Goal: Transaction & Acquisition: Purchase product/service

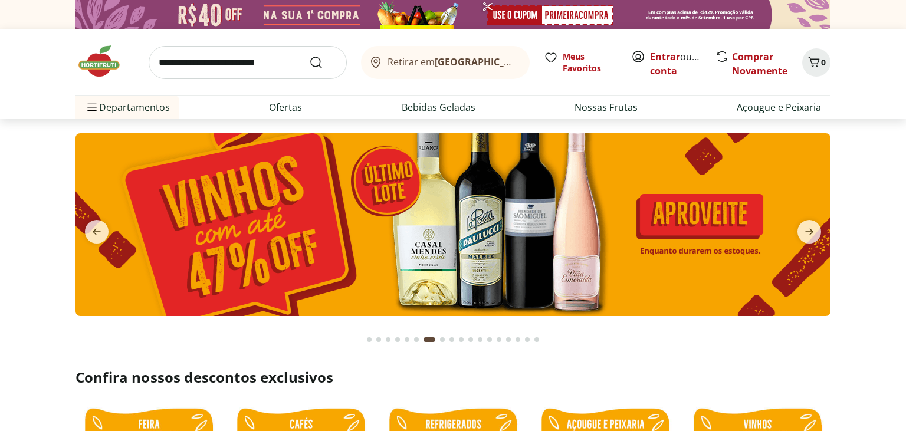
click at [670, 53] on link "Entrar" at bounding box center [665, 56] width 30 height 13
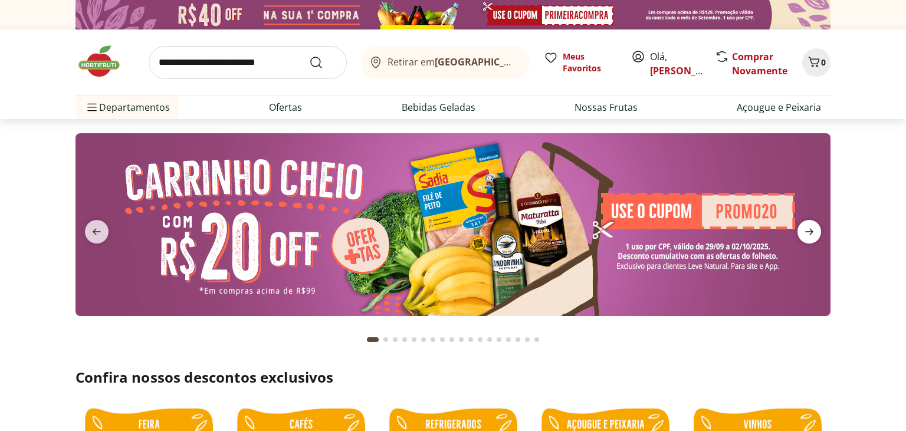
click at [810, 230] on icon "next" at bounding box center [809, 232] width 8 height 6
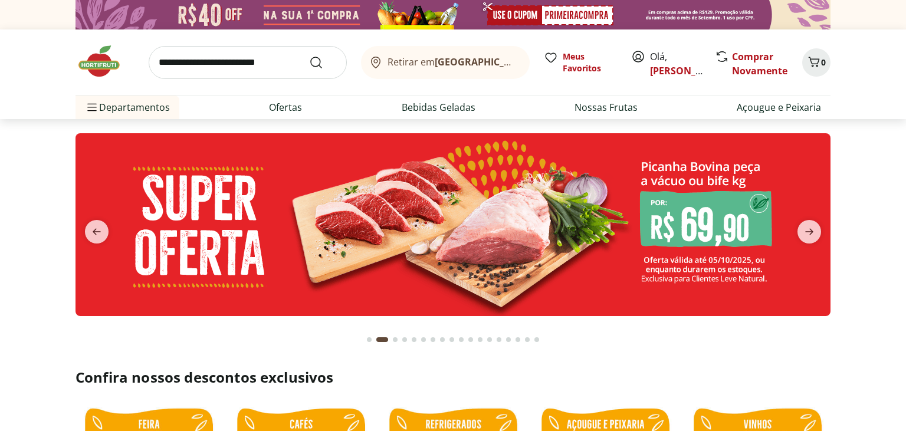
click at [854, 343] on section at bounding box center [453, 236] width 906 height 235
click at [808, 225] on icon "next" at bounding box center [809, 232] width 14 height 14
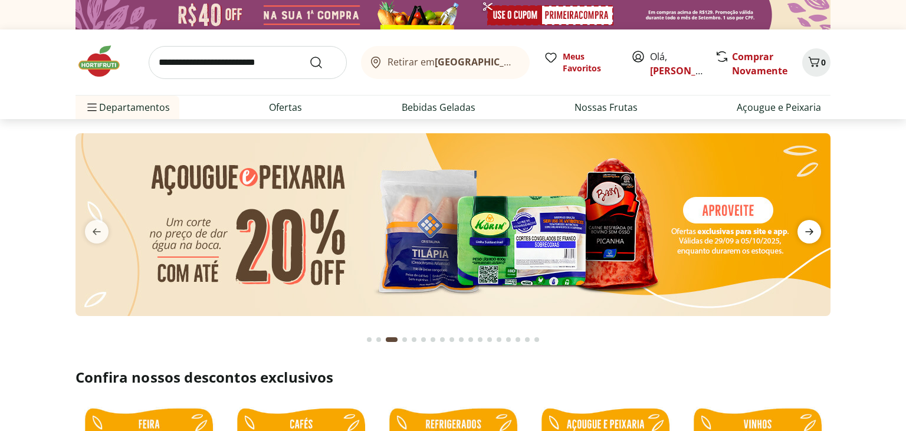
click at [808, 225] on icon "next" at bounding box center [809, 232] width 14 height 14
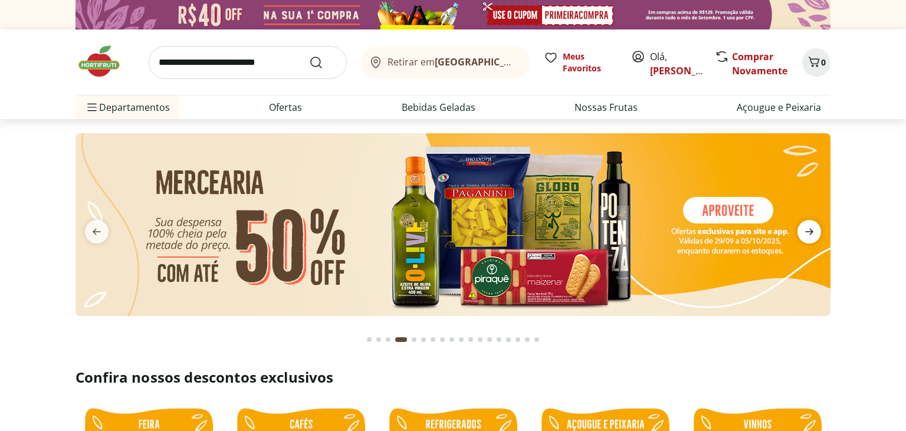
click at [808, 225] on icon "next" at bounding box center [809, 232] width 14 height 14
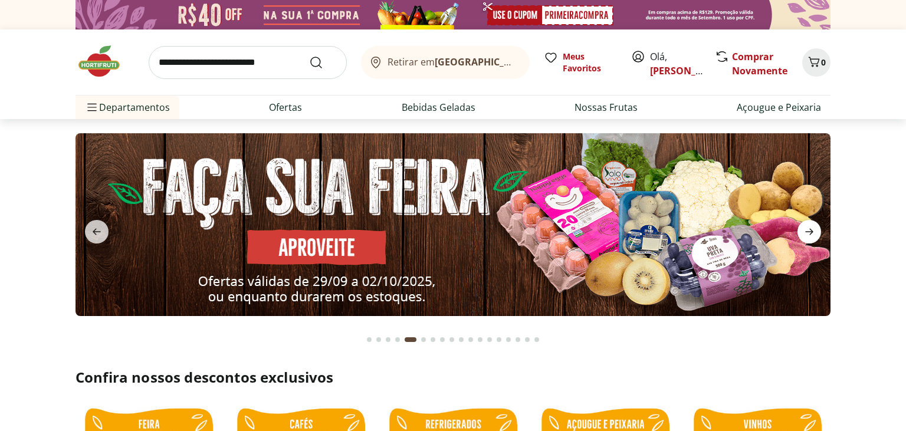
click at [808, 225] on icon "next" at bounding box center [809, 232] width 14 height 14
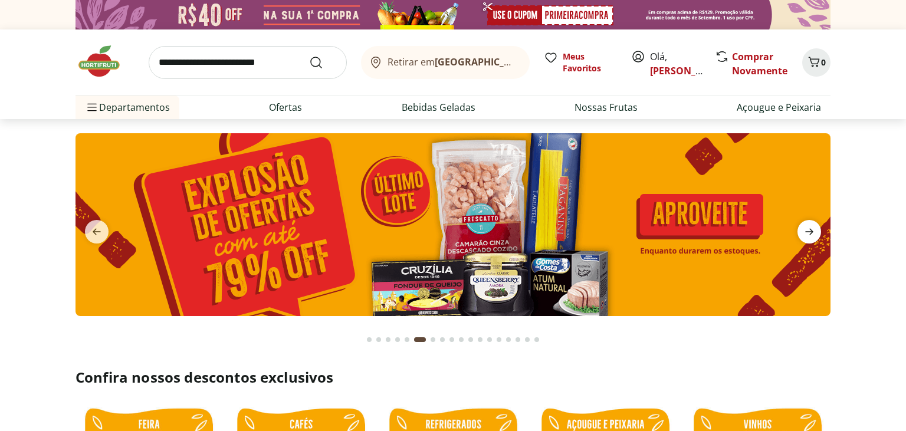
click at [810, 231] on icon "next" at bounding box center [809, 232] width 8 height 6
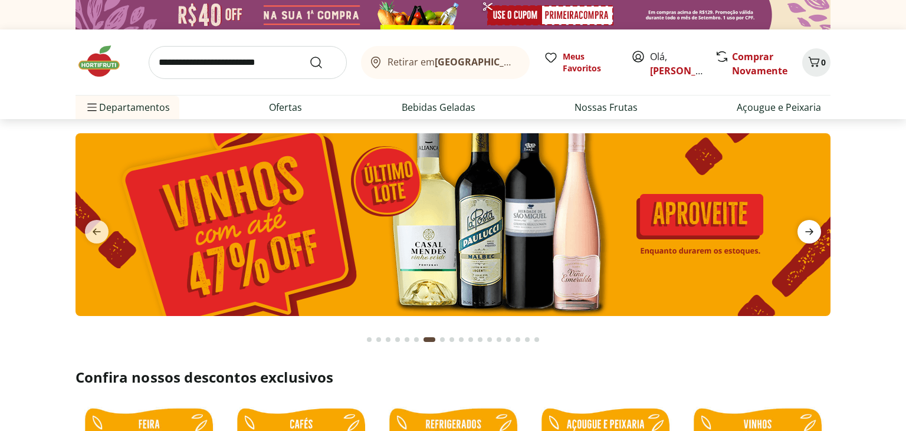
click at [810, 231] on icon "next" at bounding box center [809, 232] width 8 height 6
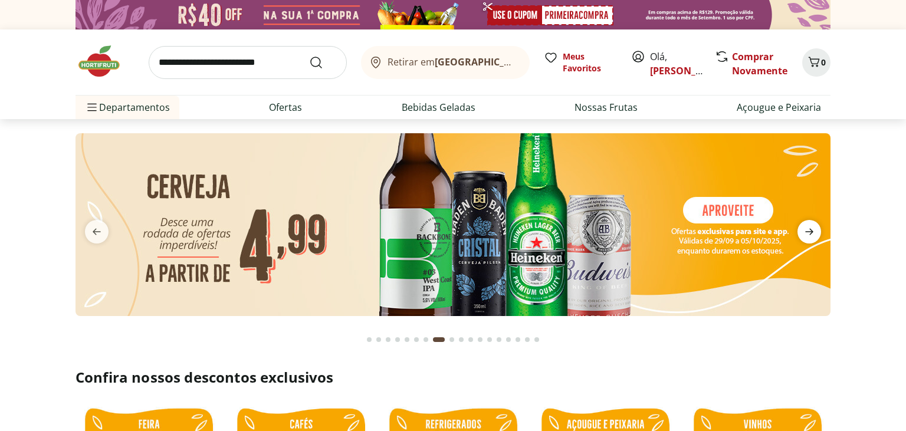
click at [810, 231] on icon "next" at bounding box center [809, 232] width 8 height 6
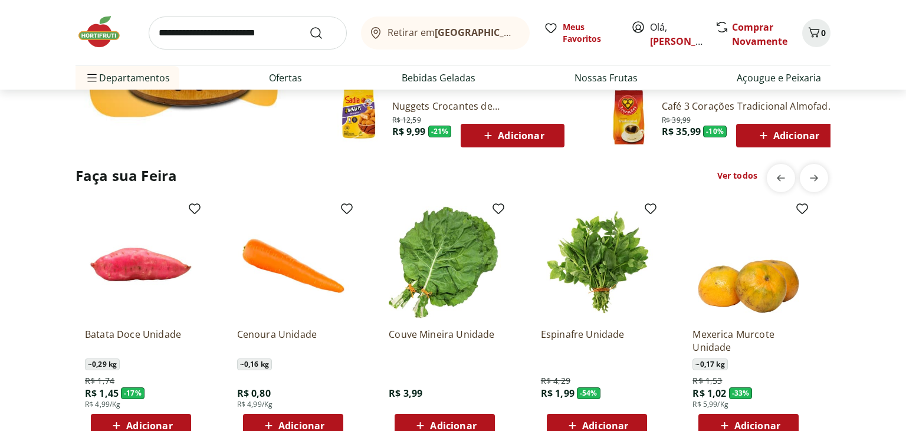
scroll to position [892, 0]
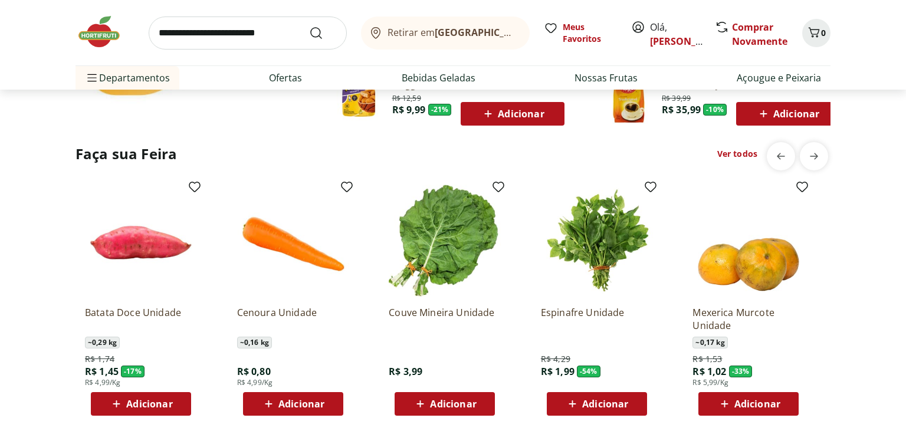
click at [745, 152] on link "Ver todos" at bounding box center [737, 154] width 40 height 12
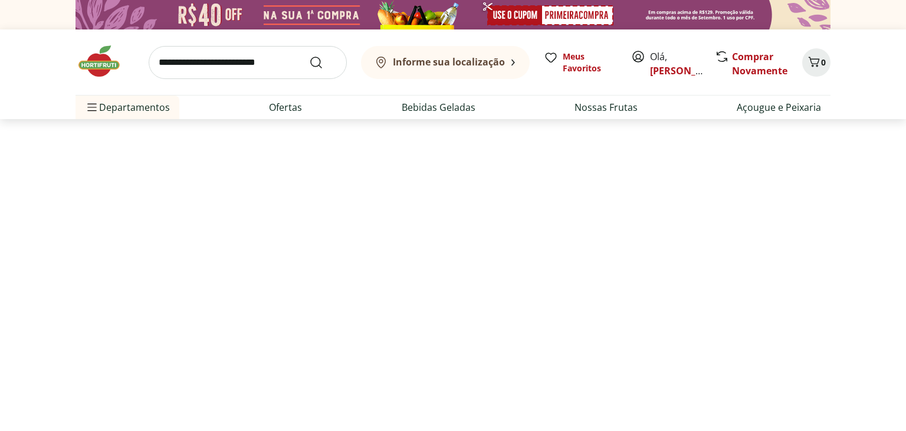
select select "**********"
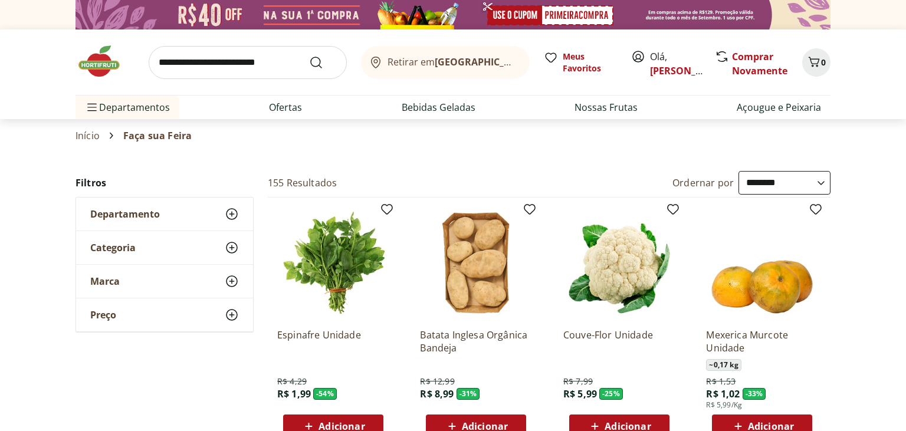
click at [614, 422] on span "Adicionar" at bounding box center [628, 426] width 46 height 9
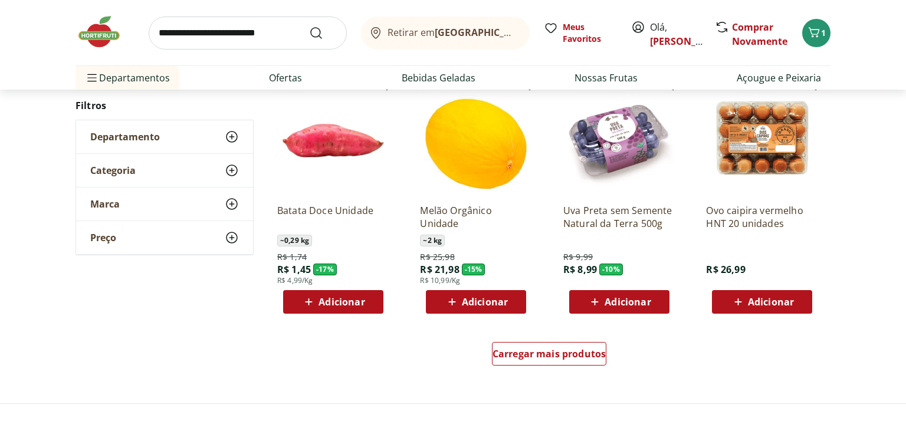
scroll to position [694, 0]
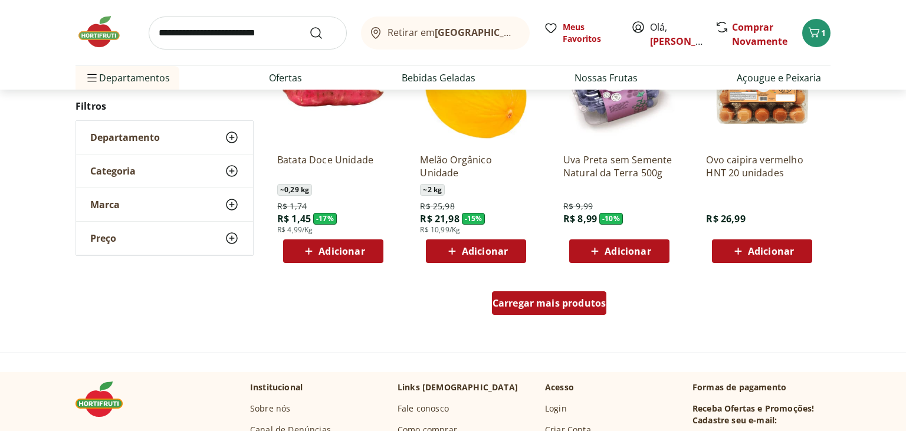
click at [531, 312] on div "Carregar mais produtos" at bounding box center [549, 303] width 115 height 24
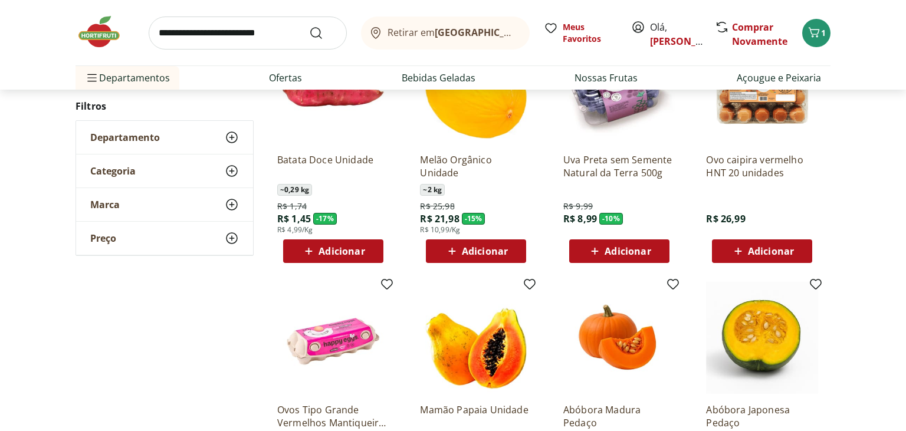
click at [846, 271] on div "**********" at bounding box center [453, 290] width 906 height 1627
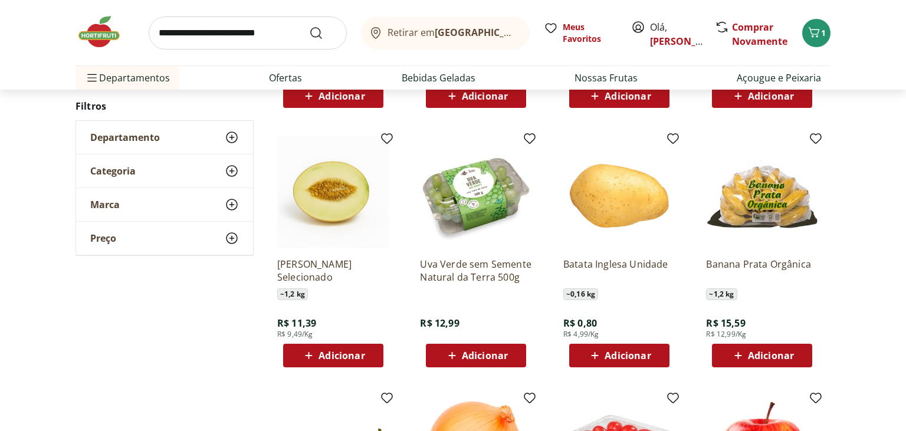
scroll to position [1130, 0]
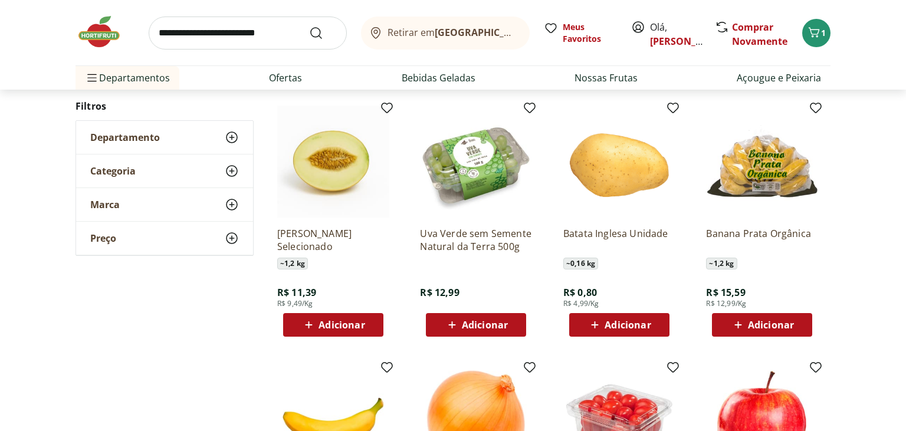
click at [486, 323] on span "Adicionar" at bounding box center [485, 324] width 46 height 9
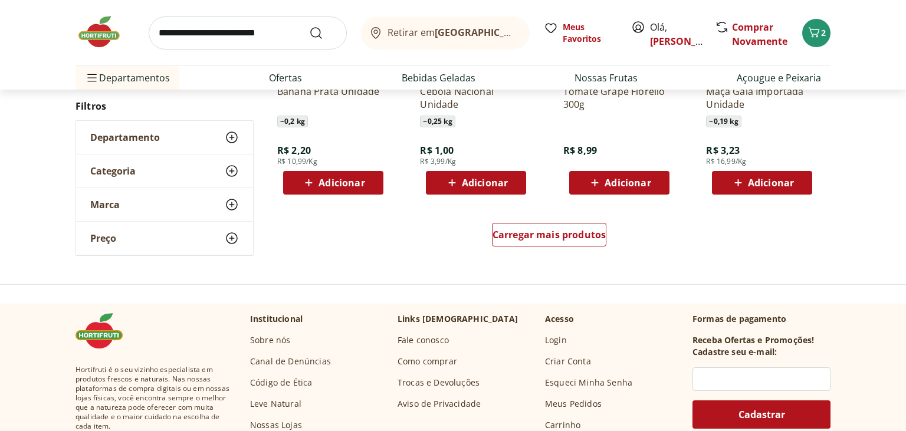
scroll to position [1536, 0]
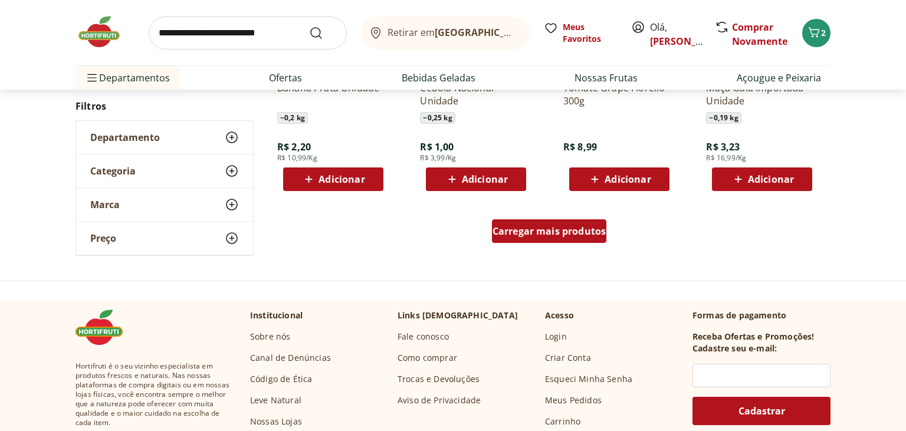
click at [572, 233] on span "Carregar mais produtos" at bounding box center [550, 231] width 114 height 9
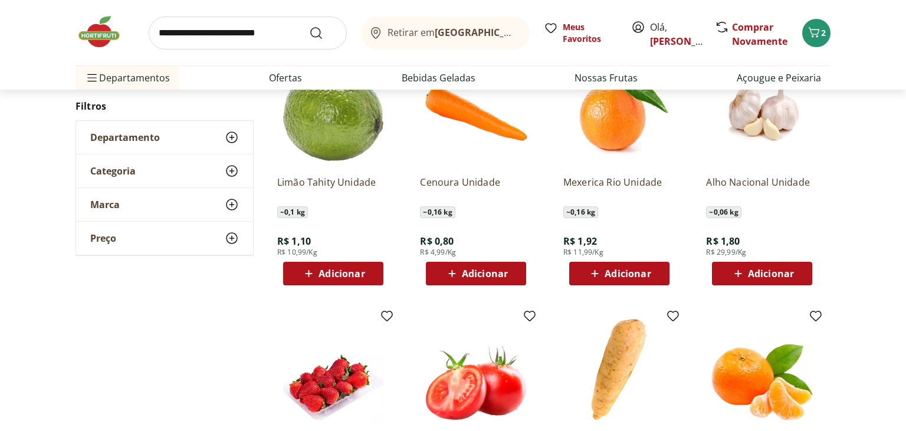
scroll to position [1723, 0]
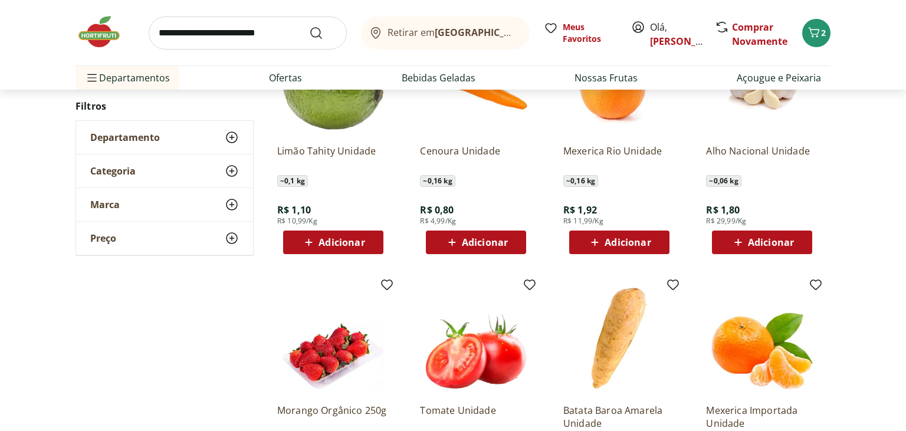
click at [457, 243] on icon at bounding box center [452, 242] width 15 height 14
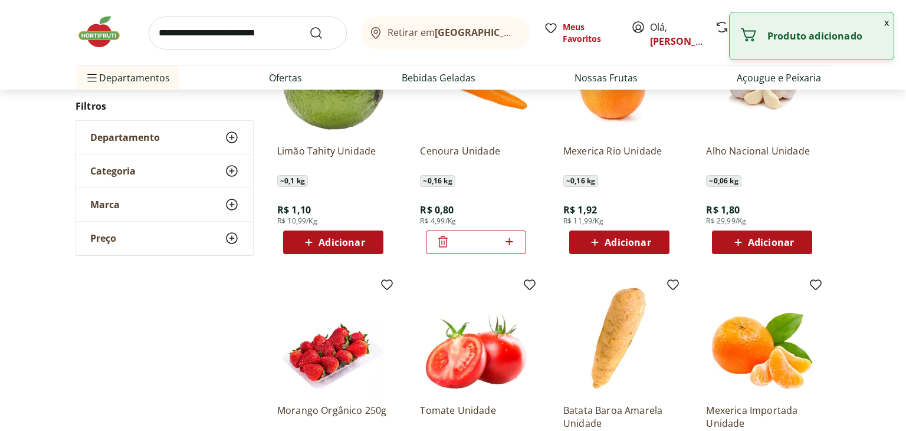
click at [510, 243] on icon at bounding box center [509, 241] width 7 height 7
type input "*"
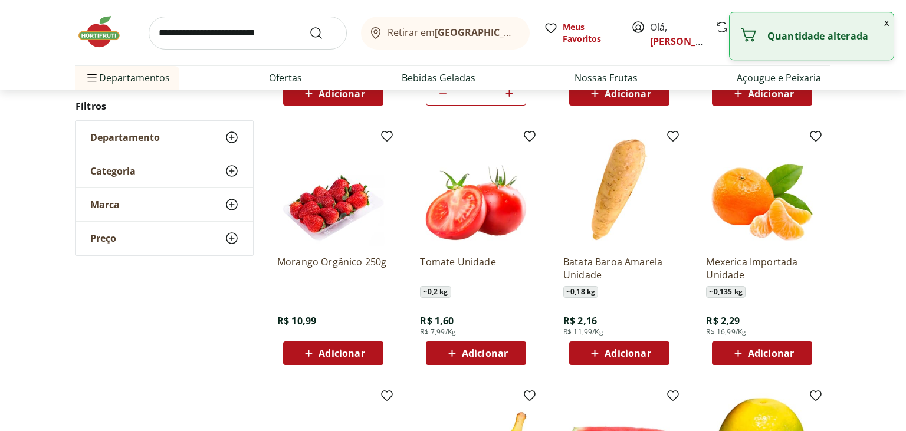
scroll to position [1878, 0]
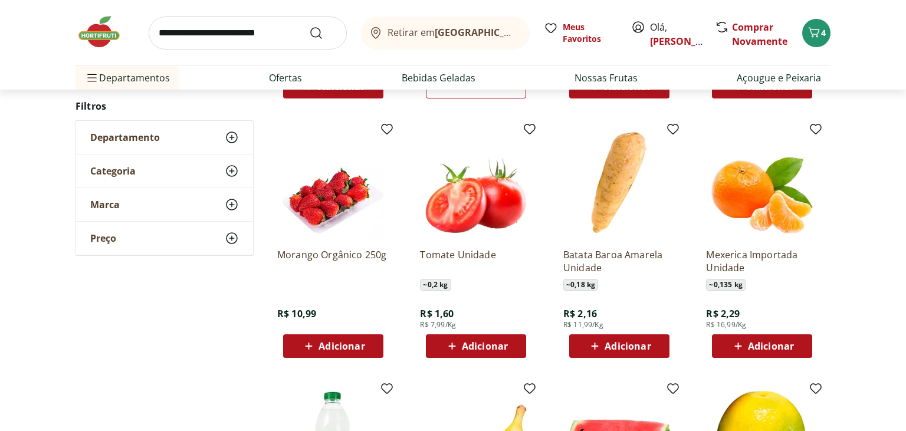
click at [464, 343] on span "Adicionar" at bounding box center [485, 346] width 46 height 9
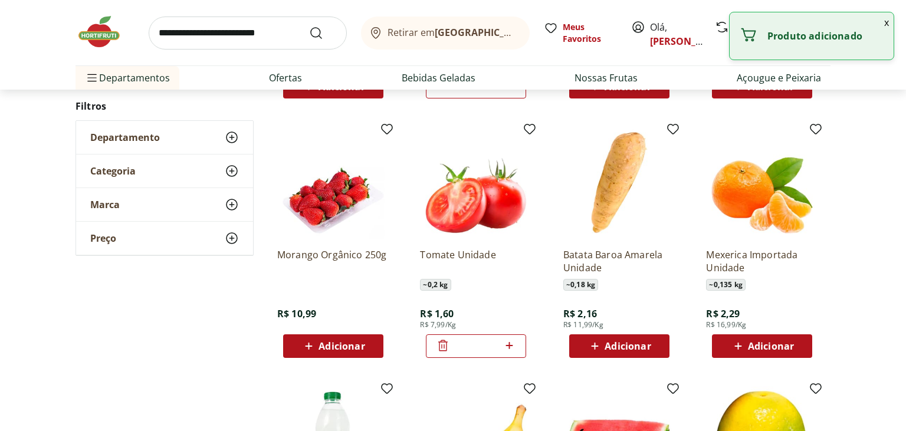
click at [513, 346] on icon at bounding box center [509, 346] width 15 height 14
type input "*"
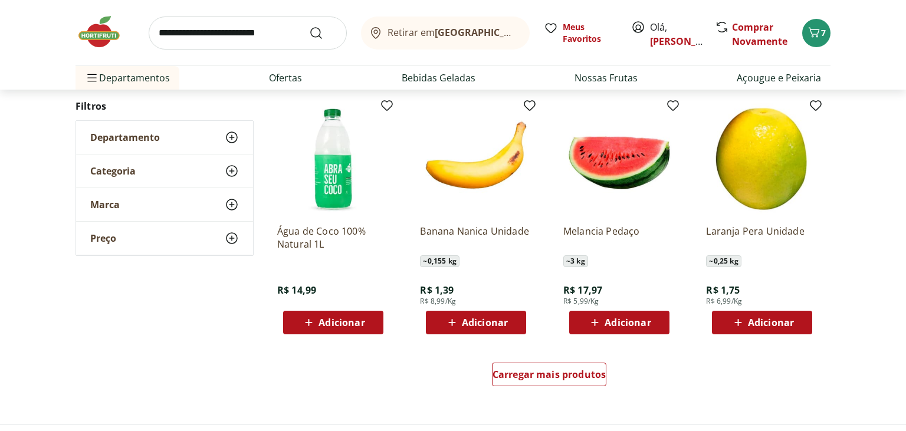
scroll to position [2221, 0]
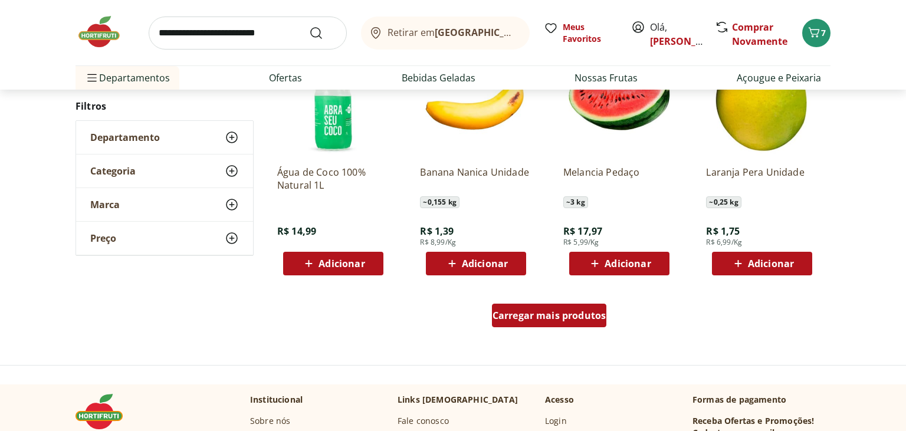
click at [532, 322] on div "Carregar mais produtos" at bounding box center [549, 316] width 115 height 24
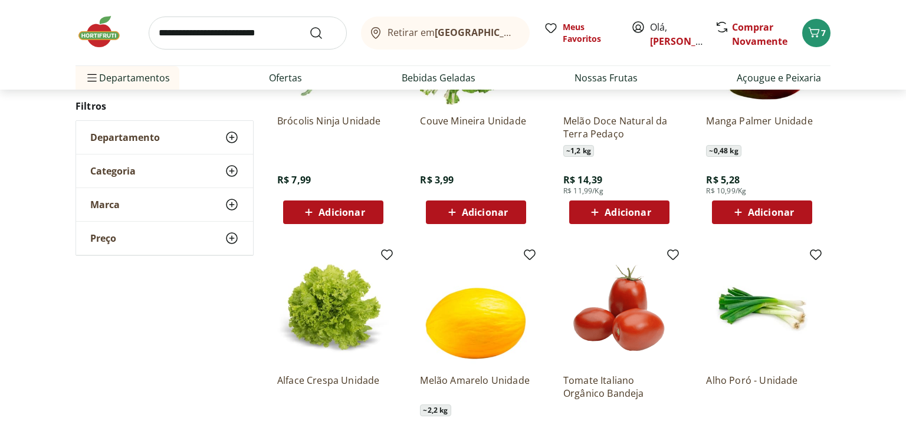
scroll to position [2906, 0]
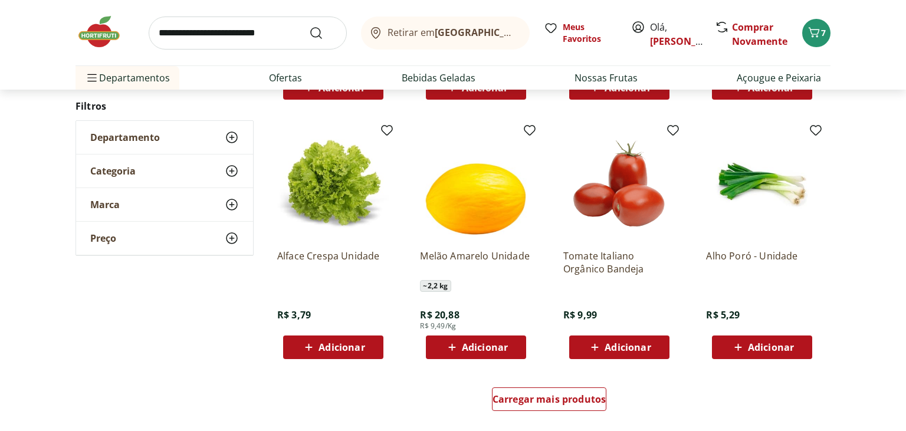
click at [476, 348] on span "Adicionar" at bounding box center [485, 347] width 46 height 9
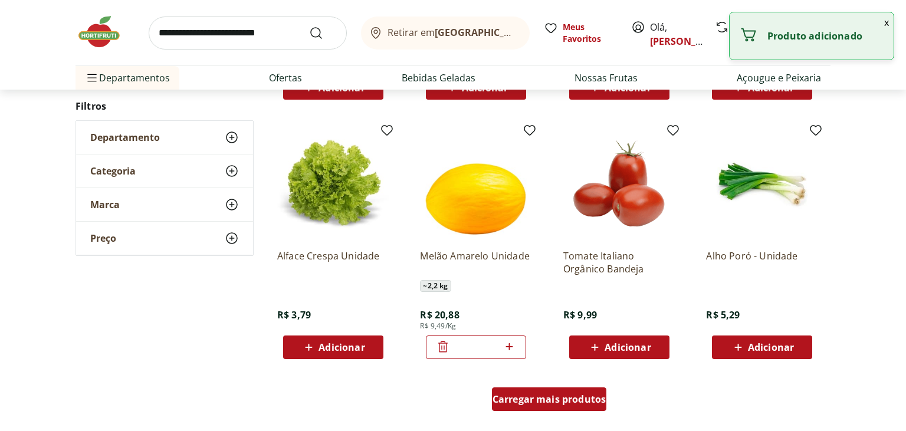
click at [556, 398] on span "Carregar mais produtos" at bounding box center [550, 399] width 114 height 9
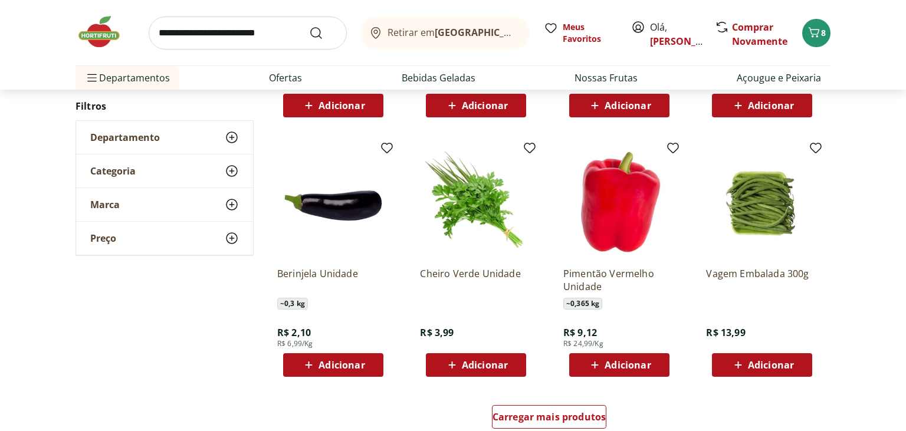
scroll to position [3685, 0]
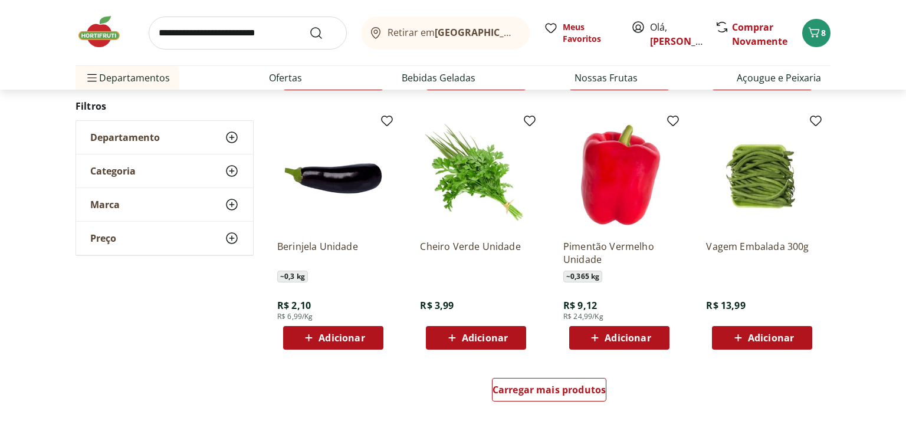
click at [767, 337] on span "Adicionar" at bounding box center [771, 337] width 46 height 9
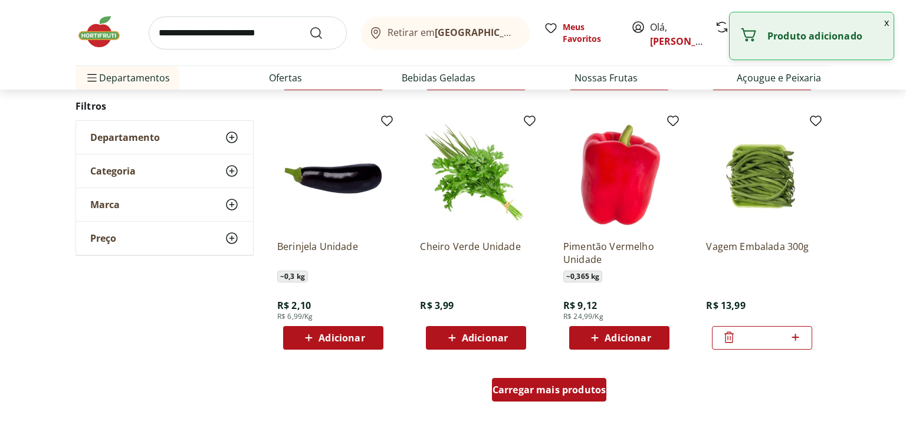
click at [538, 393] on span "Carregar mais produtos" at bounding box center [550, 389] width 114 height 9
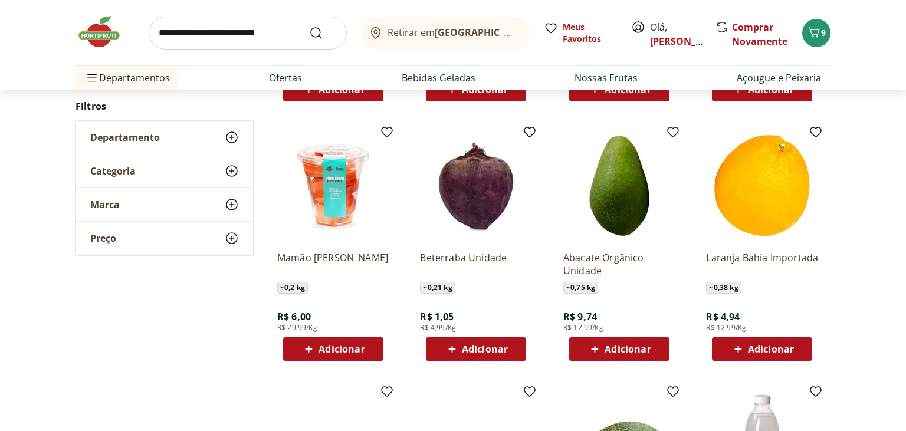
scroll to position [4215, 0]
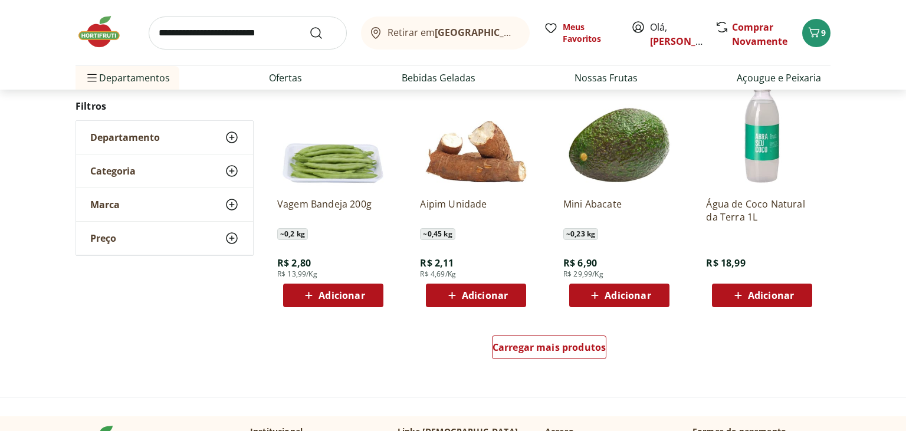
scroll to position [4526, 0]
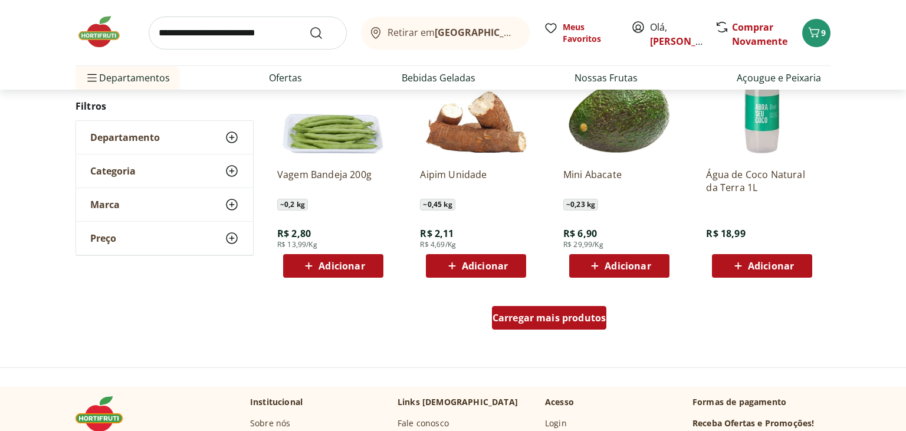
click at [551, 325] on div "Carregar mais produtos" at bounding box center [549, 318] width 115 height 24
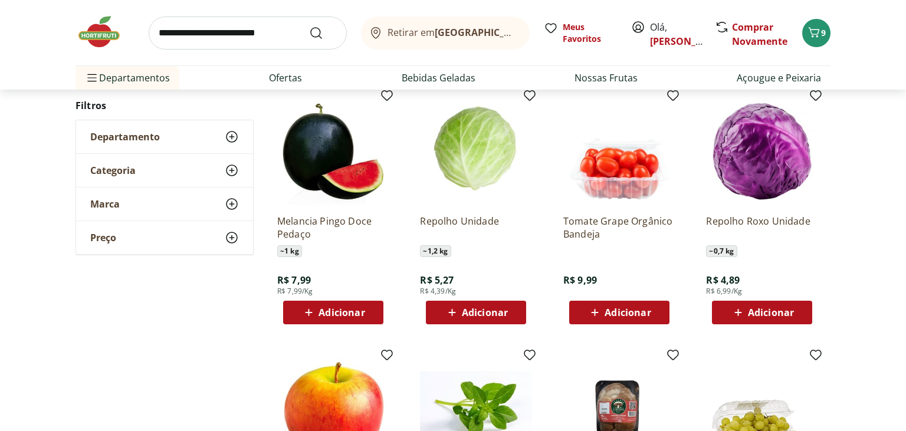
scroll to position [4994, 0]
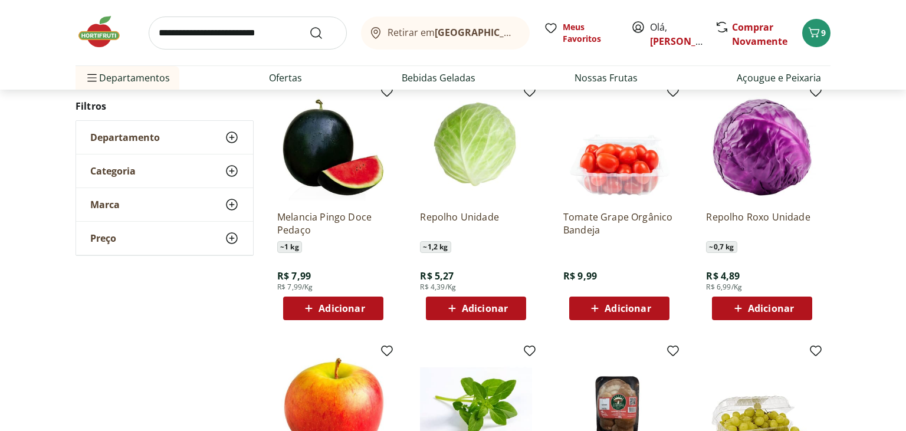
click at [332, 313] on span "Adicionar" at bounding box center [342, 308] width 46 height 9
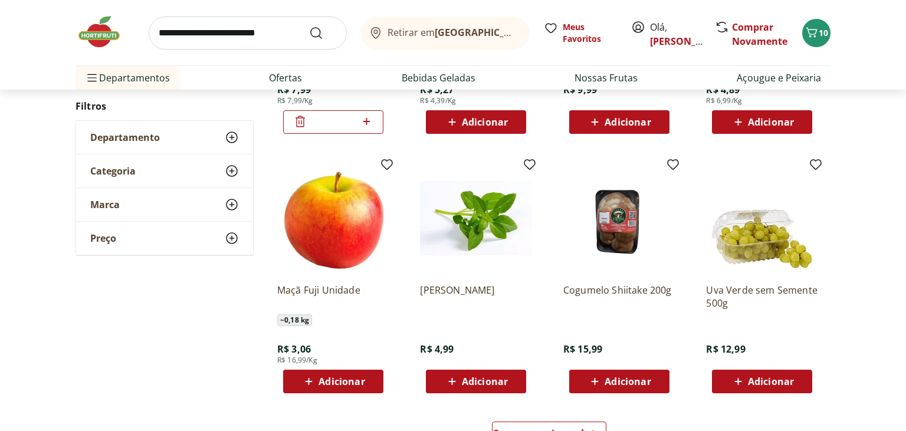
scroll to position [5211, 0]
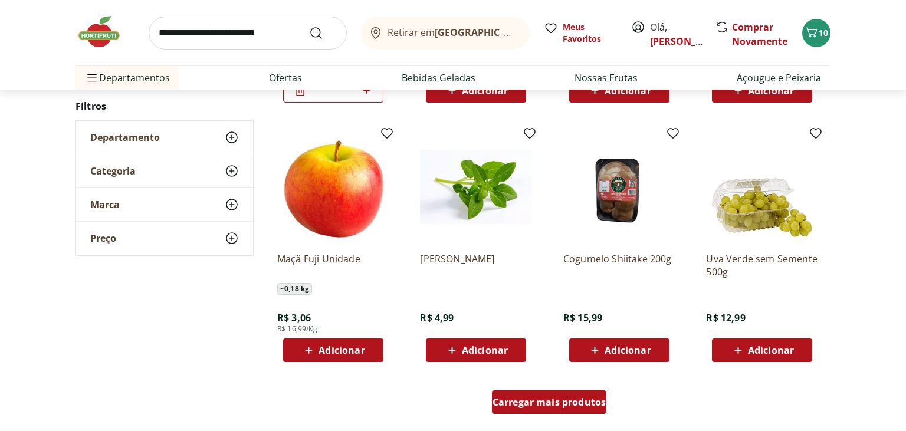
click at [545, 400] on span "Carregar mais produtos" at bounding box center [550, 402] width 114 height 9
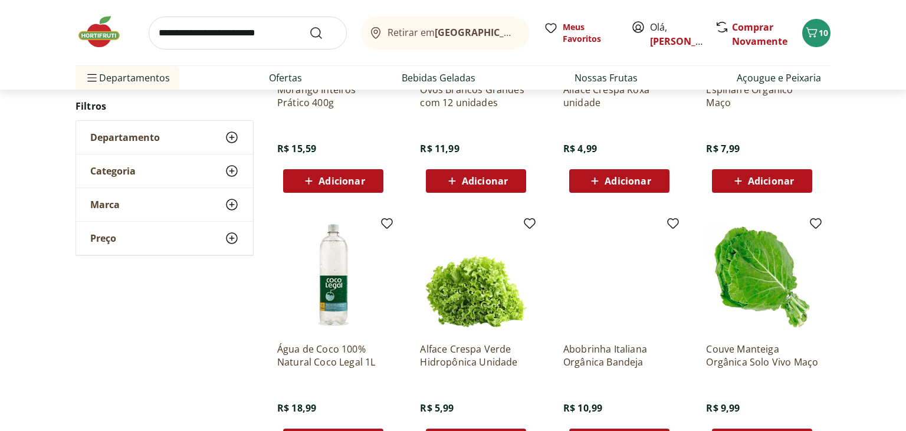
scroll to position [5741, 0]
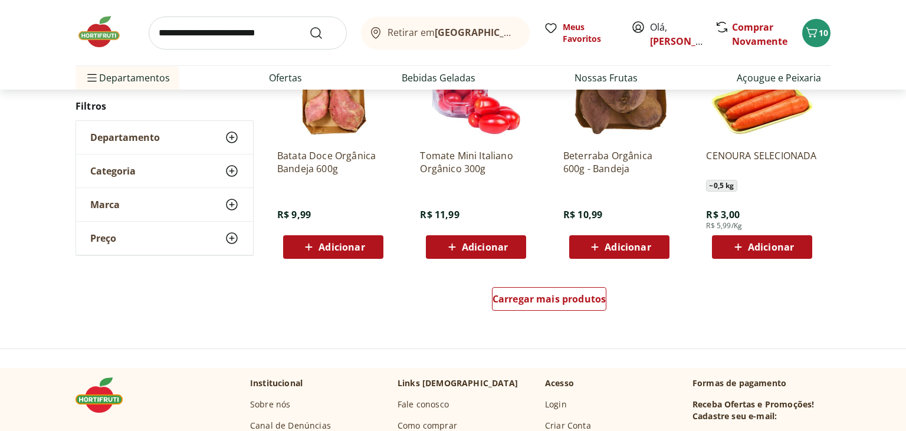
scroll to position [6114, 0]
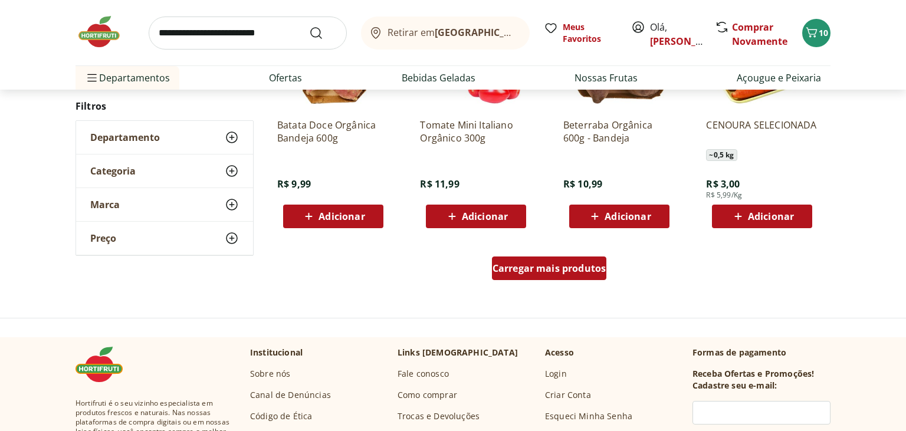
click at [557, 275] on div "Carregar mais produtos" at bounding box center [549, 269] width 115 height 24
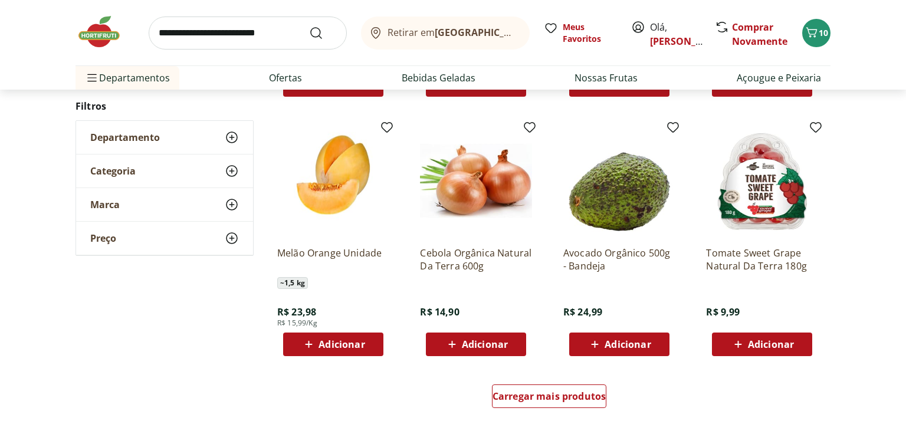
scroll to position [6769, 0]
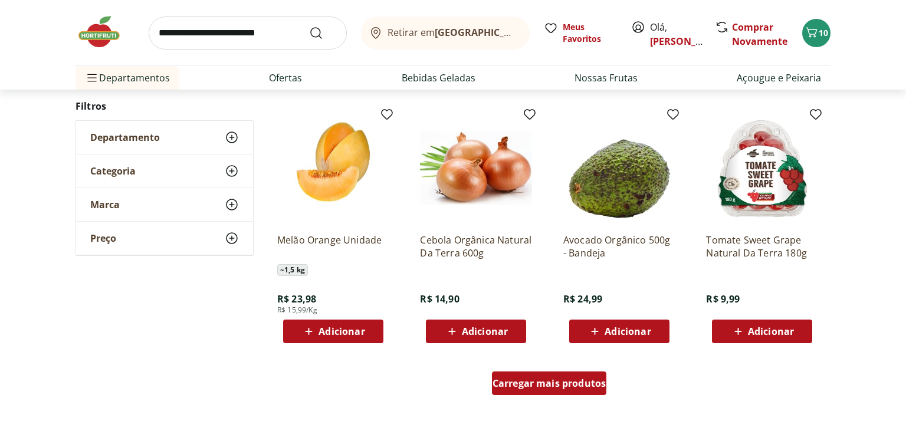
click at [549, 388] on span "Carregar mais produtos" at bounding box center [550, 383] width 114 height 9
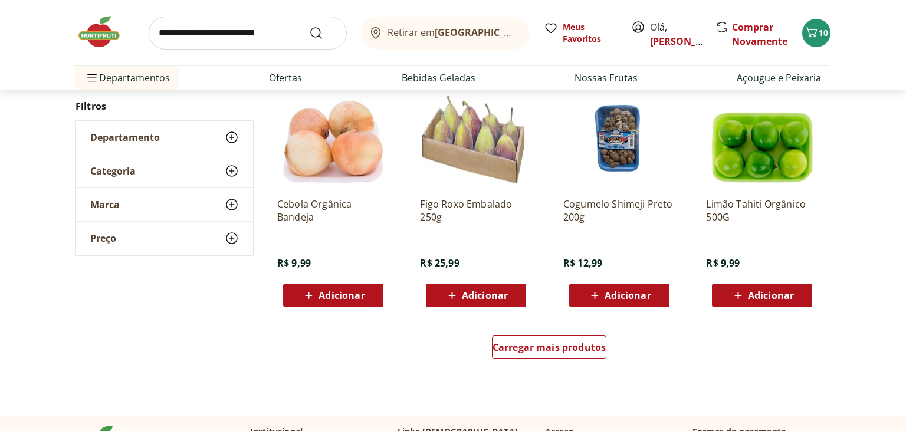
scroll to position [7579, 0]
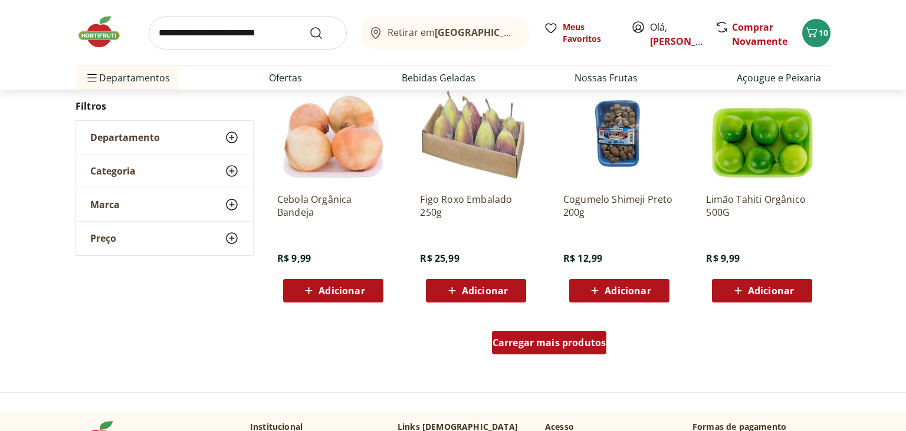
click at [579, 346] on span "Carregar mais produtos" at bounding box center [550, 342] width 114 height 9
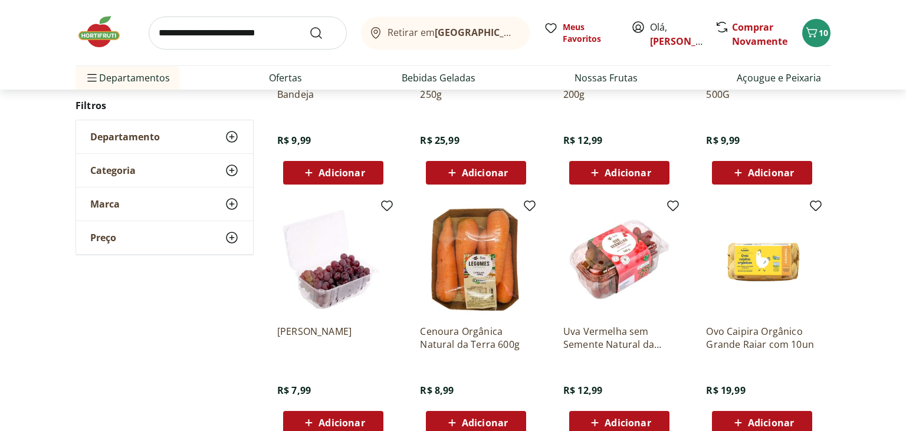
scroll to position [7703, 0]
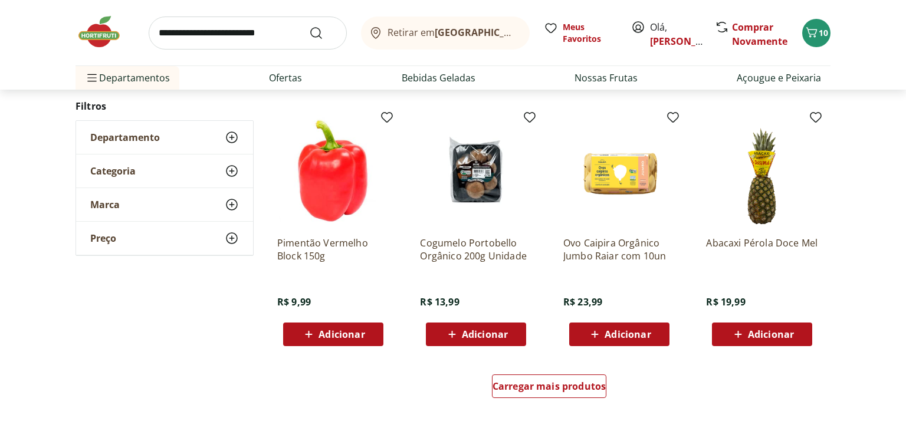
scroll to position [8345, 0]
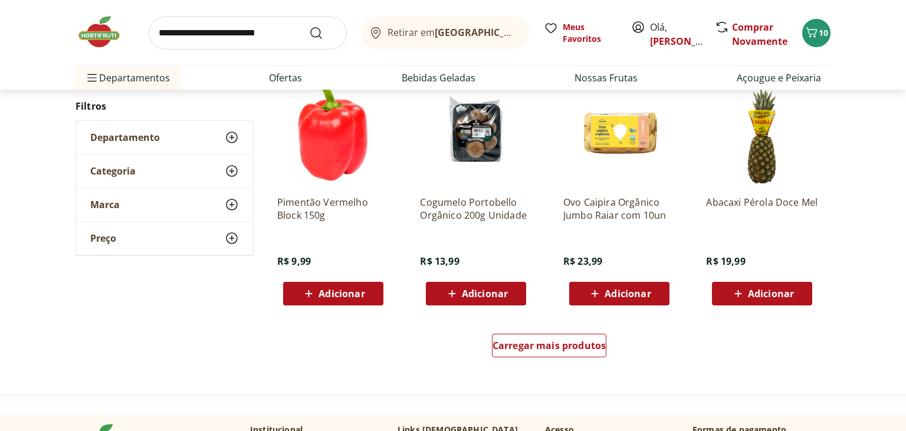
click at [776, 299] on span "Adicionar" at bounding box center [771, 293] width 46 height 9
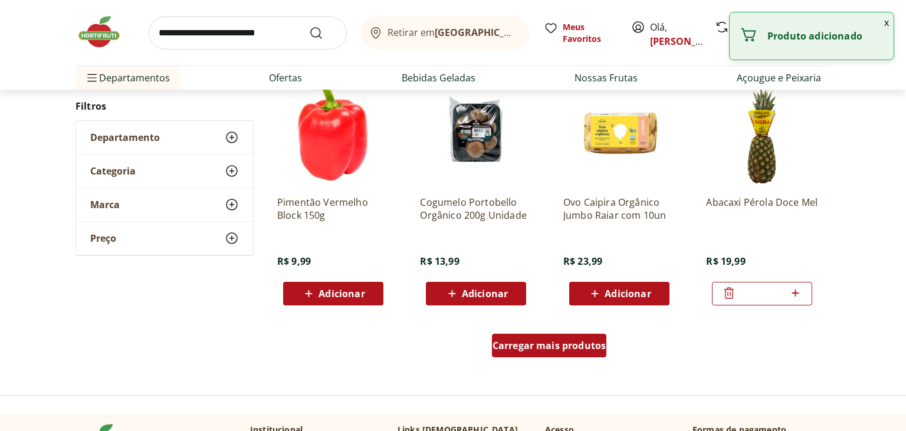
click at [527, 348] on span "Carregar mais produtos" at bounding box center [550, 345] width 114 height 9
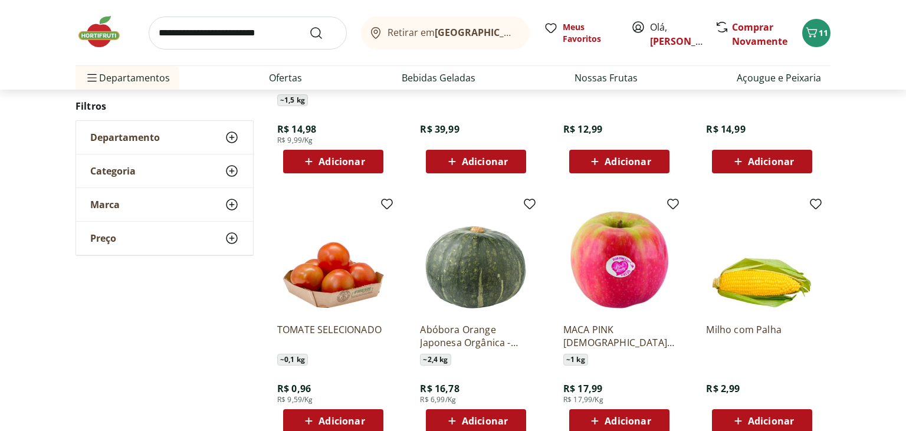
scroll to position [9308, 0]
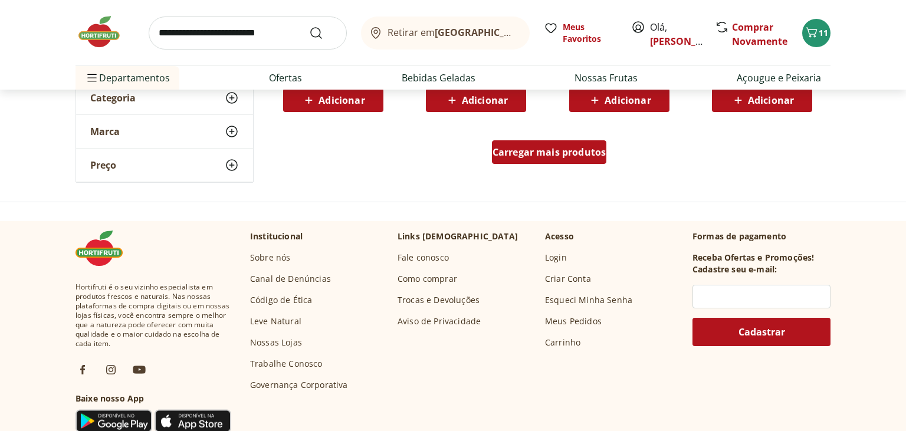
click at [571, 150] on span "Carregar mais produtos" at bounding box center [550, 151] width 114 height 9
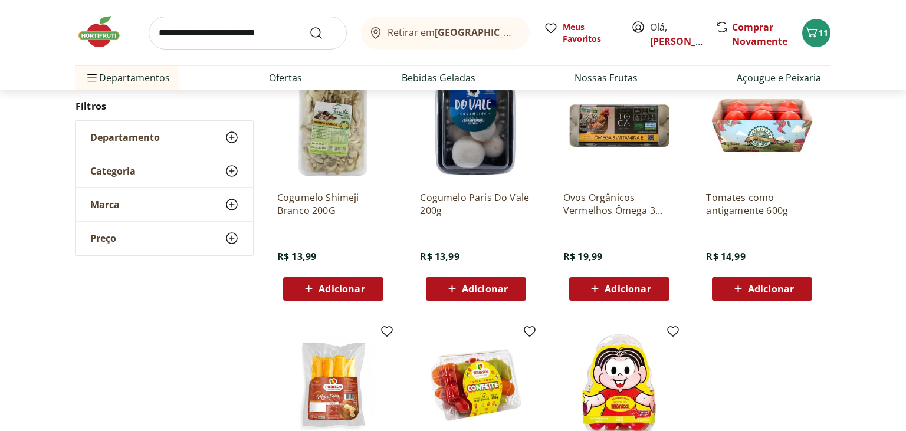
scroll to position [9950, 0]
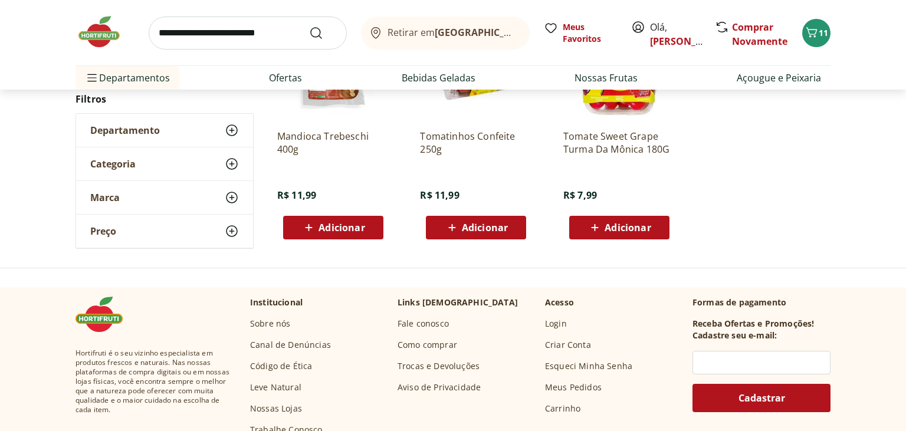
click at [610, 225] on span "Adicionar" at bounding box center [628, 227] width 46 height 9
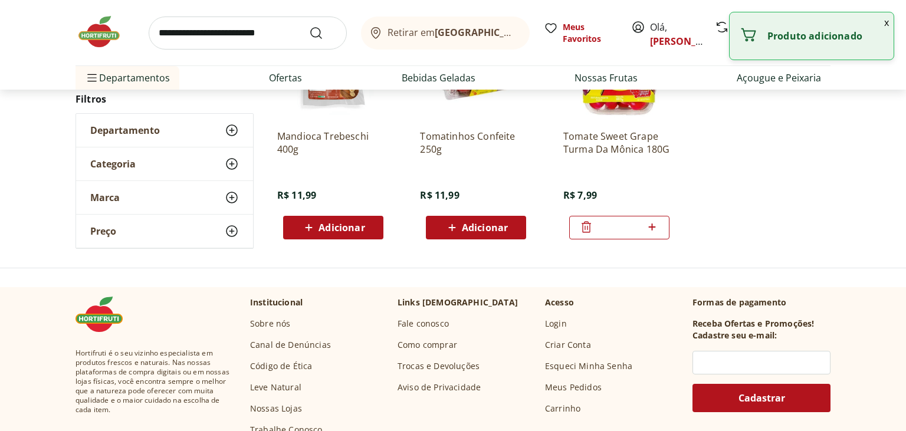
click at [650, 228] on icon at bounding box center [652, 227] width 15 height 14
type input "*"
click at [238, 44] on input "search" at bounding box center [248, 33] width 198 height 33
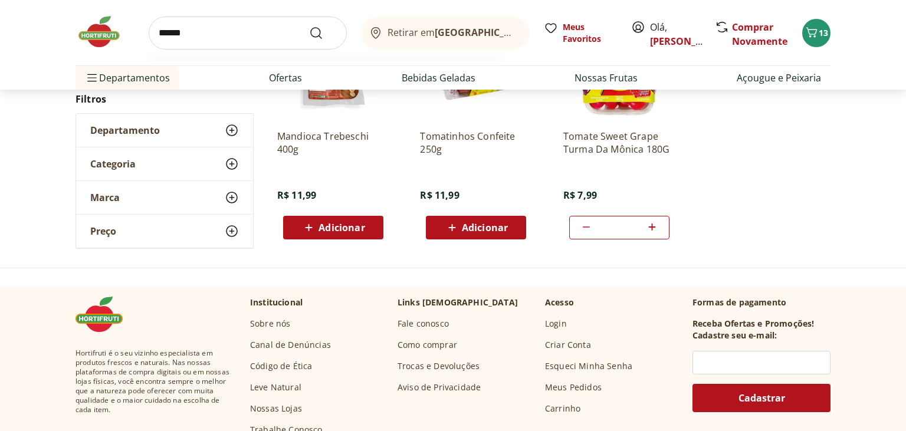
type input "******"
click at [309, 26] on button "Submit Search" at bounding box center [323, 33] width 28 height 14
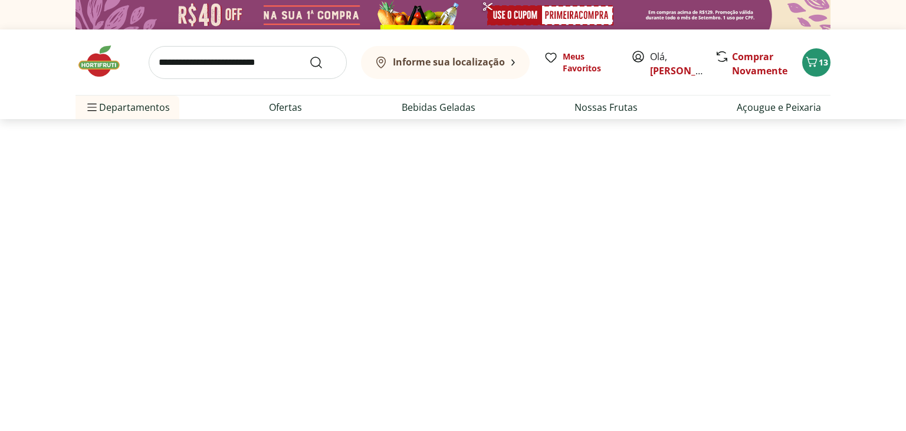
select select "**********"
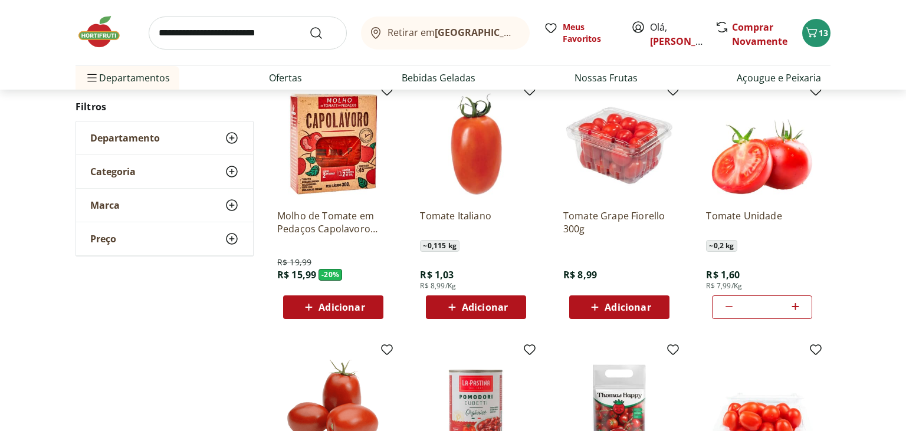
scroll to position [155, 0]
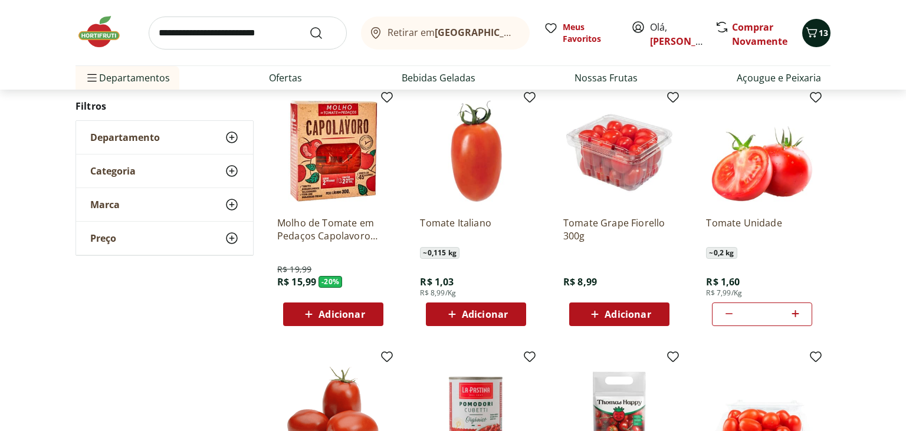
click at [822, 38] on span "13" at bounding box center [823, 32] width 9 height 11
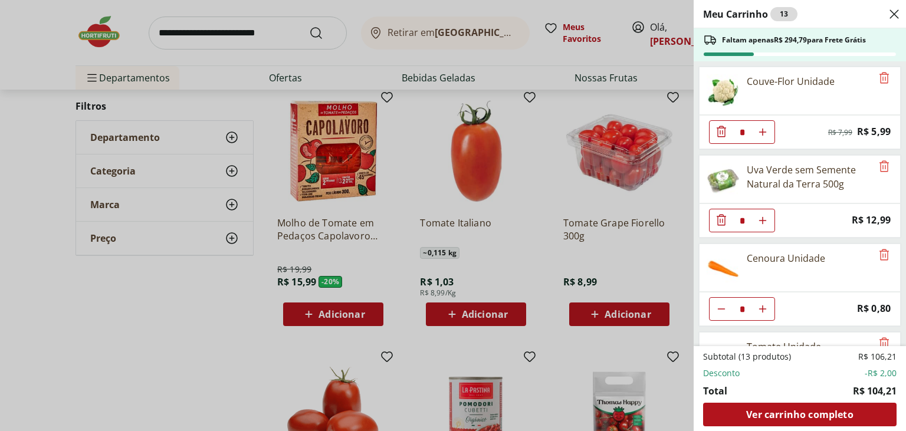
click at [51, 172] on div "Meu Carrinho 13 Faltam apenas R$ 294,79 para Frete Grátis Couve-Flor Unidade * …" at bounding box center [453, 215] width 906 height 431
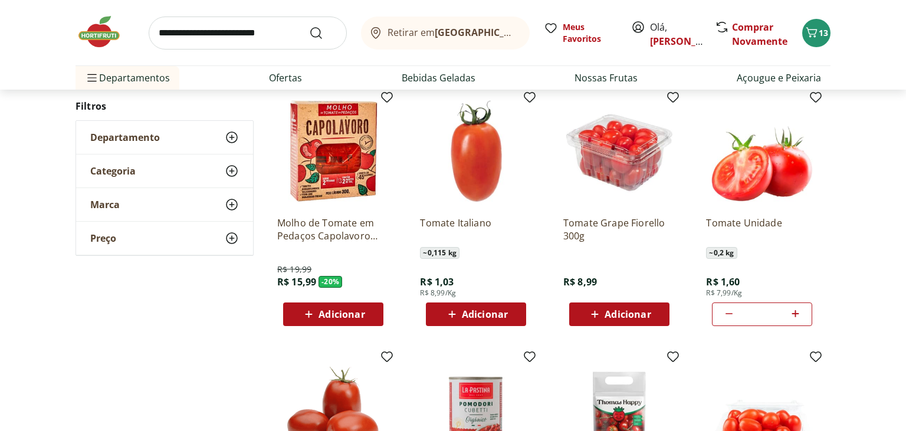
click at [104, 34] on img at bounding box center [105, 31] width 59 height 35
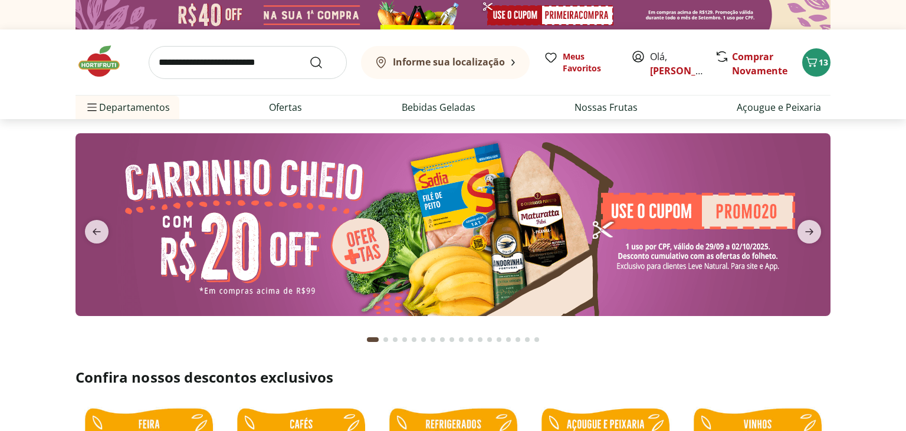
type input "*"
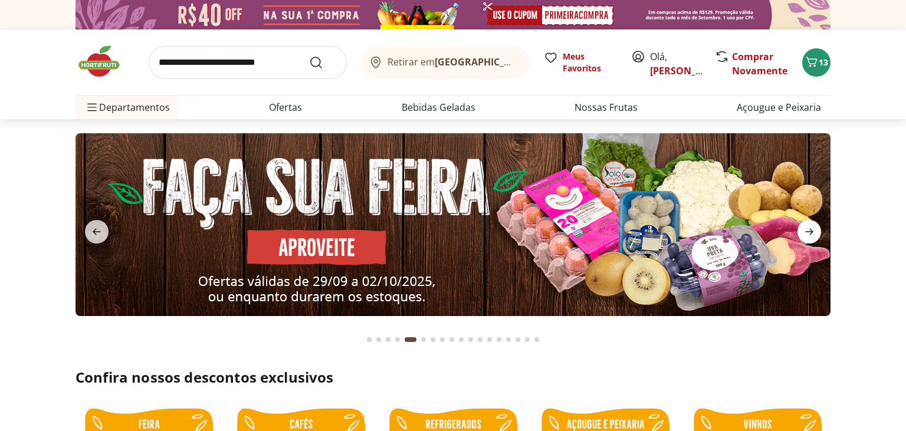
click at [806, 234] on icon "next" at bounding box center [809, 232] width 14 height 14
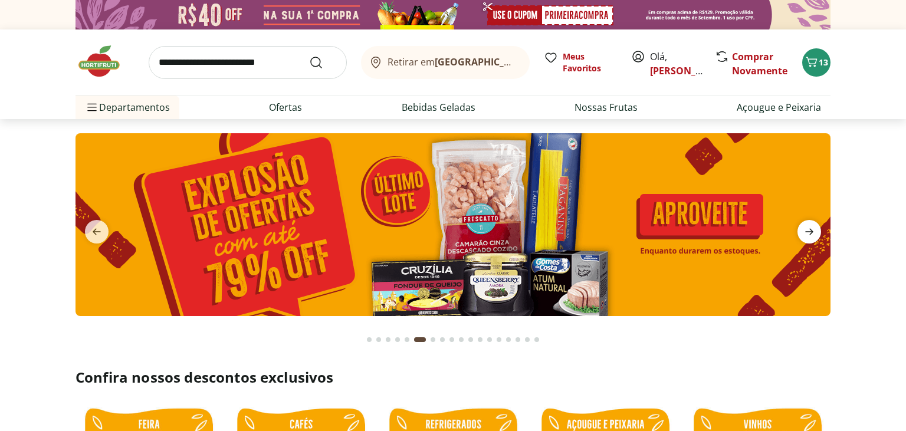
click at [806, 234] on icon "next" at bounding box center [809, 232] width 14 height 14
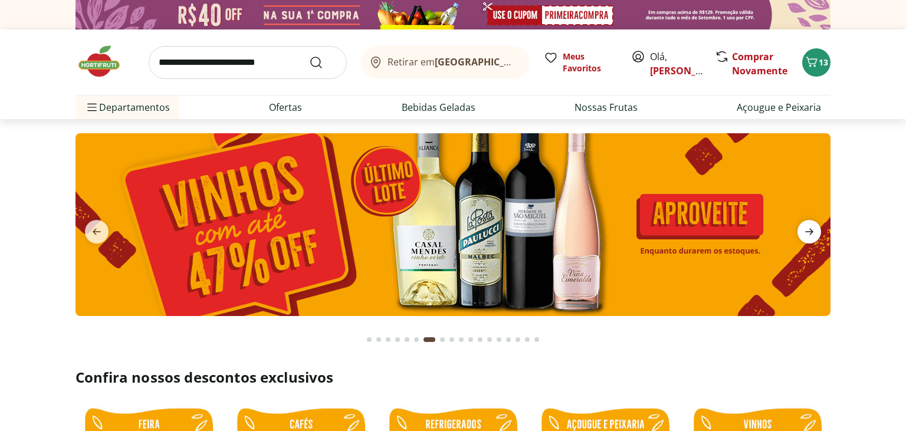
click at [806, 234] on icon "next" at bounding box center [809, 232] width 14 height 14
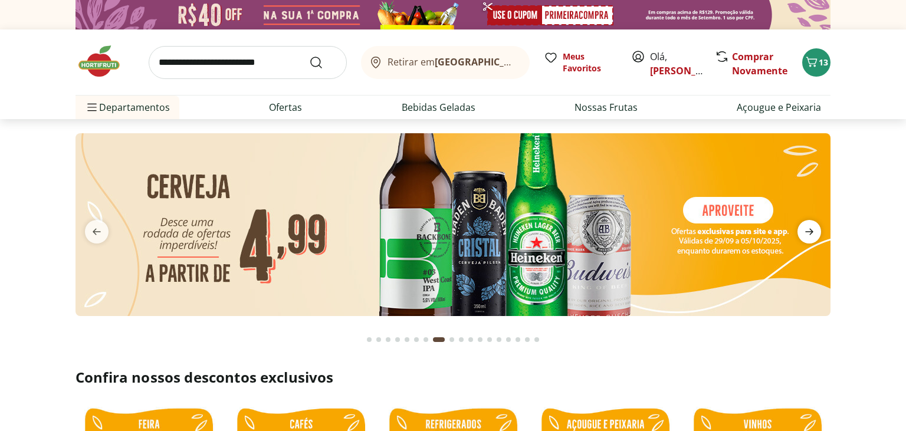
click at [806, 234] on icon "next" at bounding box center [809, 232] width 14 height 14
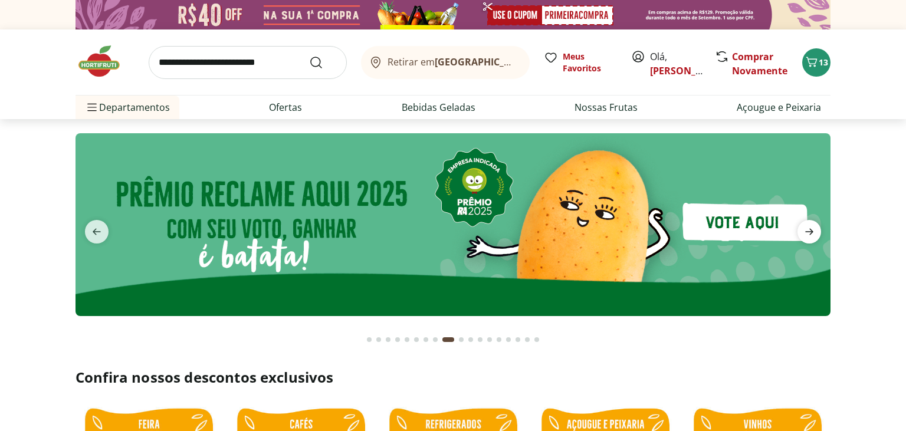
click at [806, 234] on icon "next" at bounding box center [809, 232] width 14 height 14
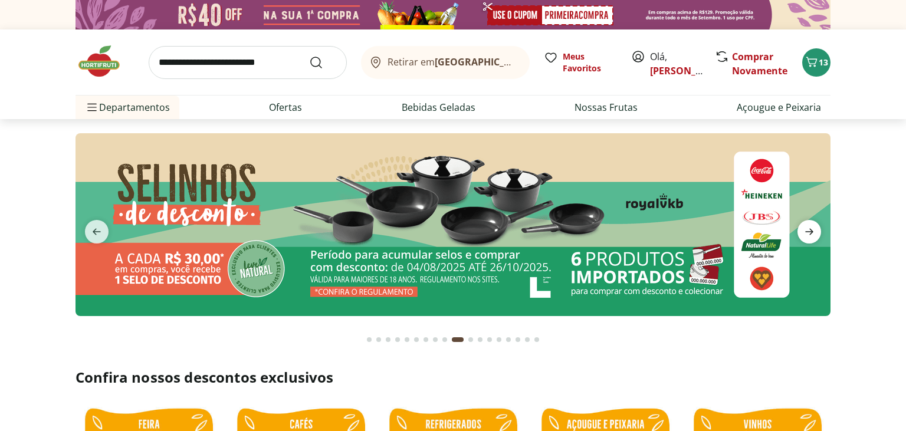
click at [806, 234] on icon "next" at bounding box center [809, 232] width 14 height 14
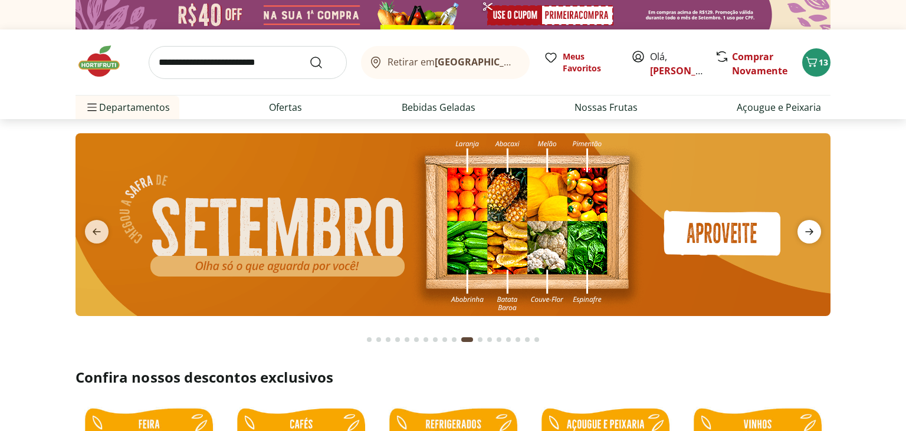
click at [806, 234] on icon "next" at bounding box center [809, 232] width 14 height 14
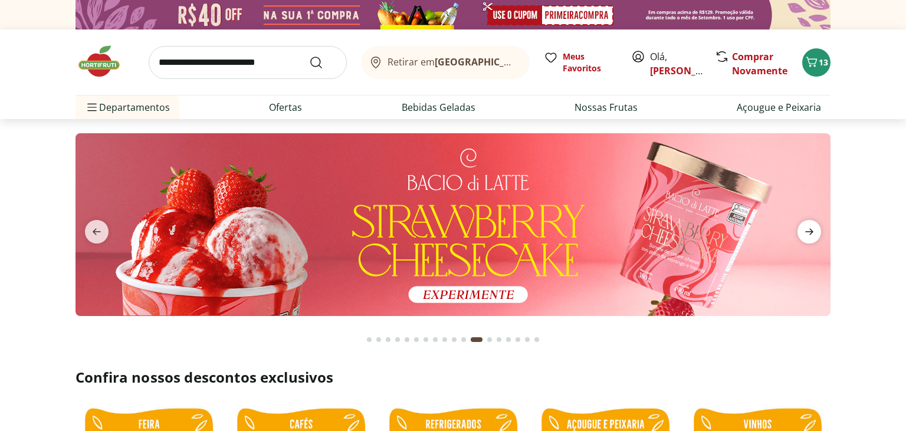
click at [806, 234] on icon "next" at bounding box center [809, 232] width 14 height 14
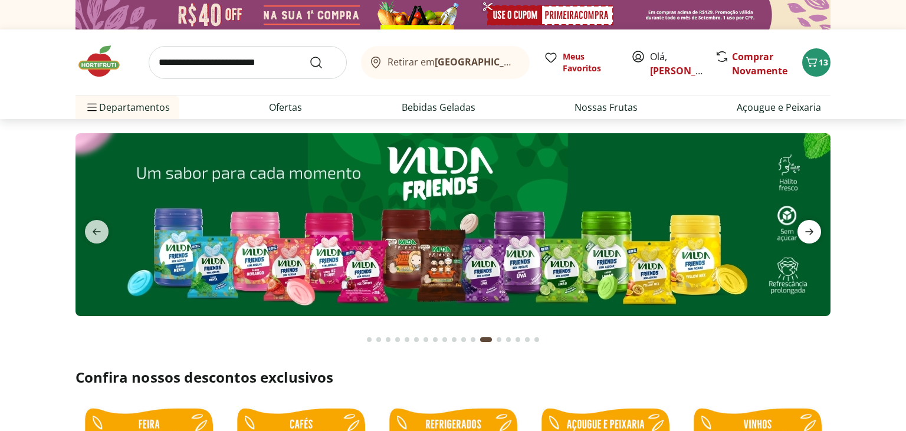
click at [806, 234] on icon "next" at bounding box center [809, 232] width 14 height 14
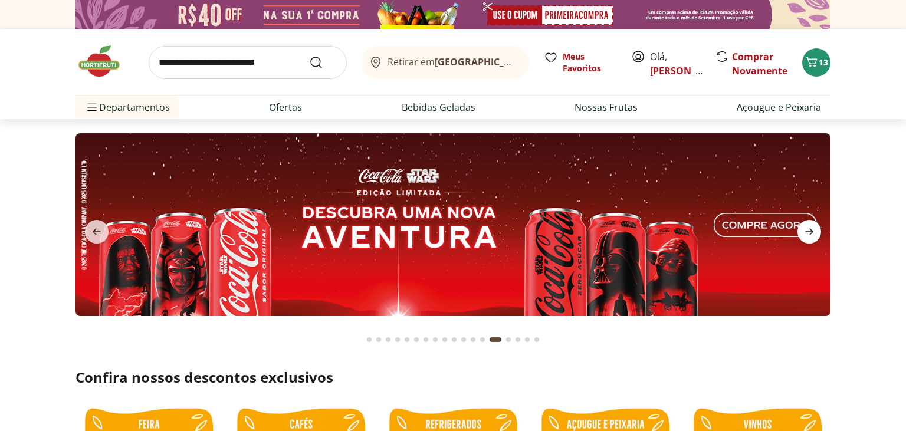
click at [806, 234] on icon "next" at bounding box center [809, 232] width 14 height 14
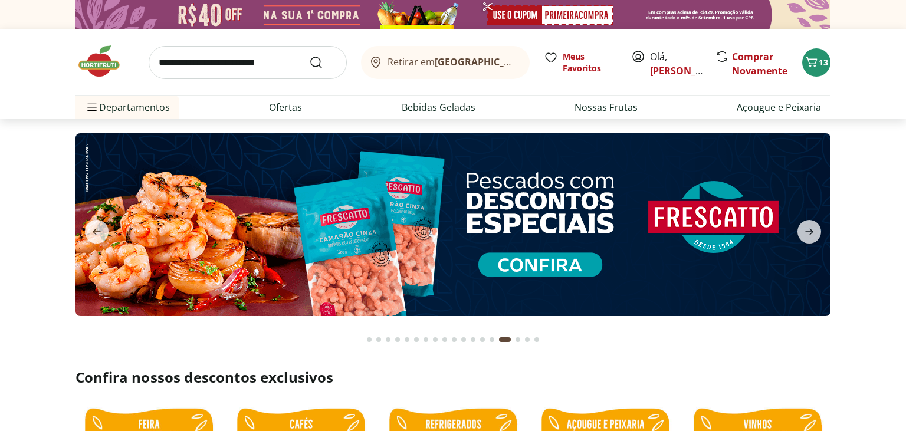
click at [873, 216] on section at bounding box center [453, 236] width 906 height 235
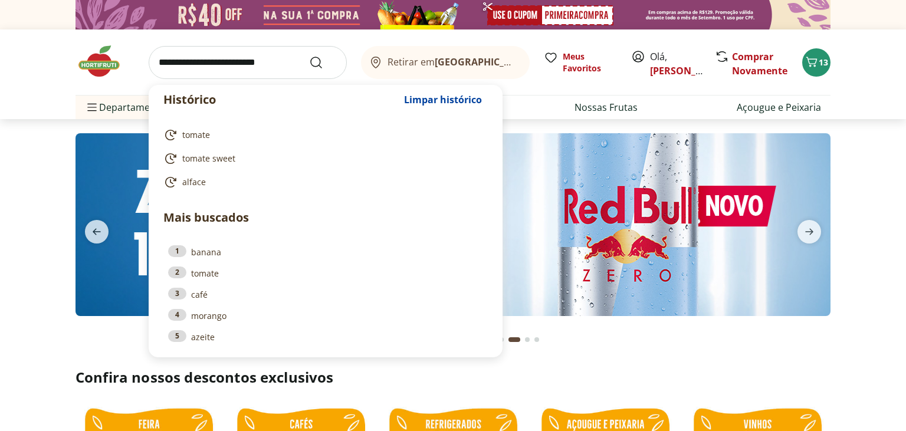
click at [228, 68] on input "search" at bounding box center [248, 62] width 198 height 33
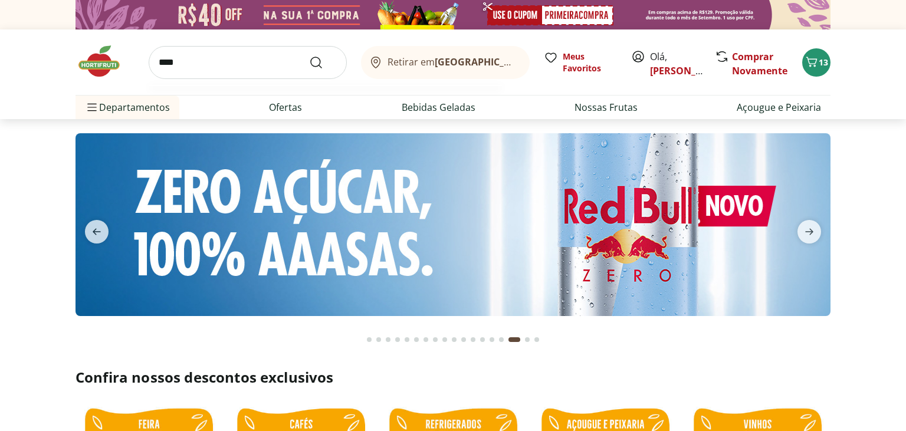
type input "*****"
click button "Submit Search" at bounding box center [323, 62] width 28 height 14
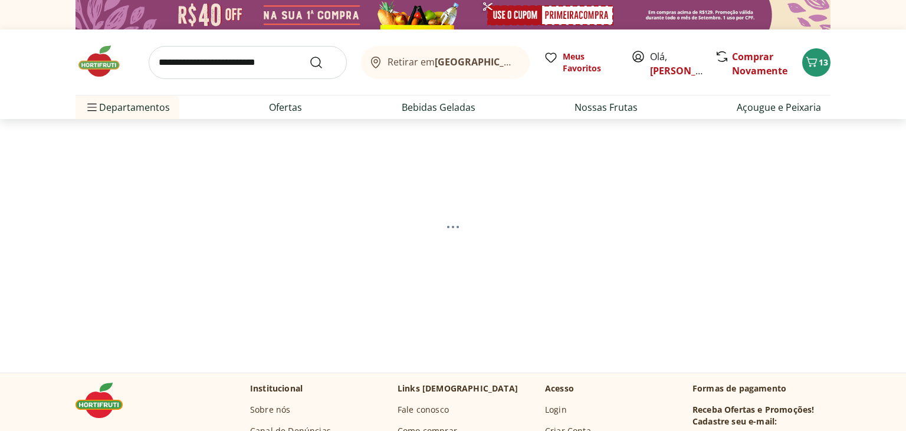
select select "**********"
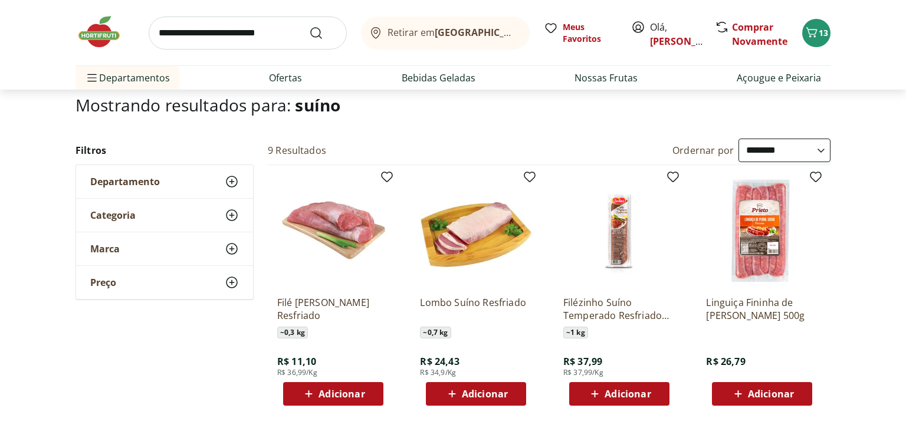
scroll to position [93, 0]
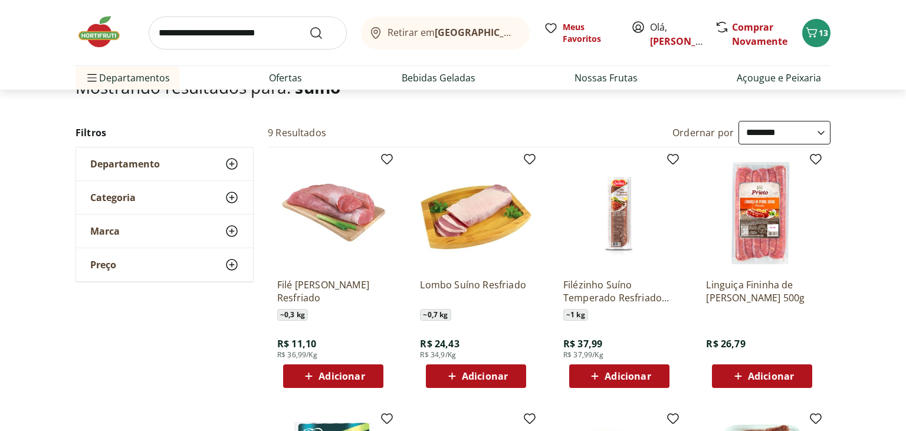
click at [474, 375] on span "Adicionar" at bounding box center [485, 376] width 46 height 9
click at [218, 35] on input "search" at bounding box center [248, 33] width 198 height 33
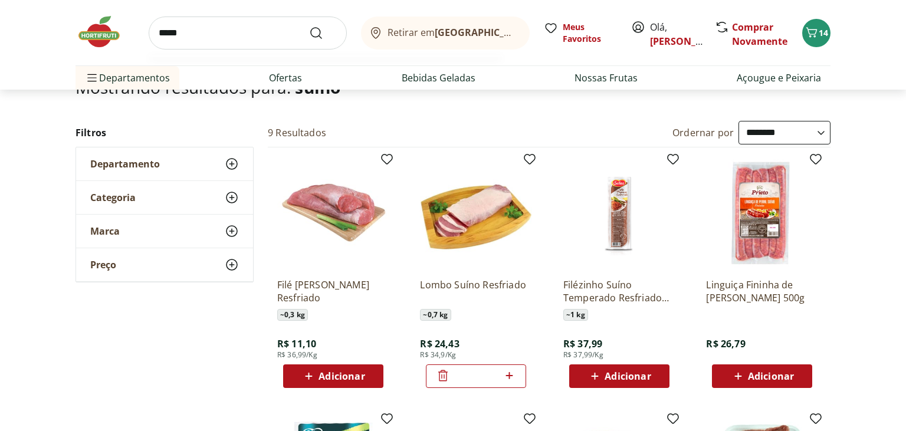
type input "*****"
click at [309, 26] on button "Submit Search" at bounding box center [323, 33] width 28 height 14
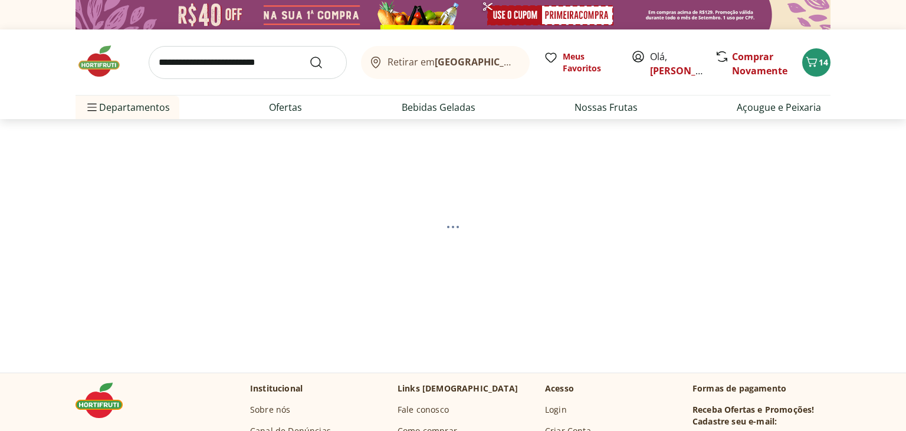
select select "**********"
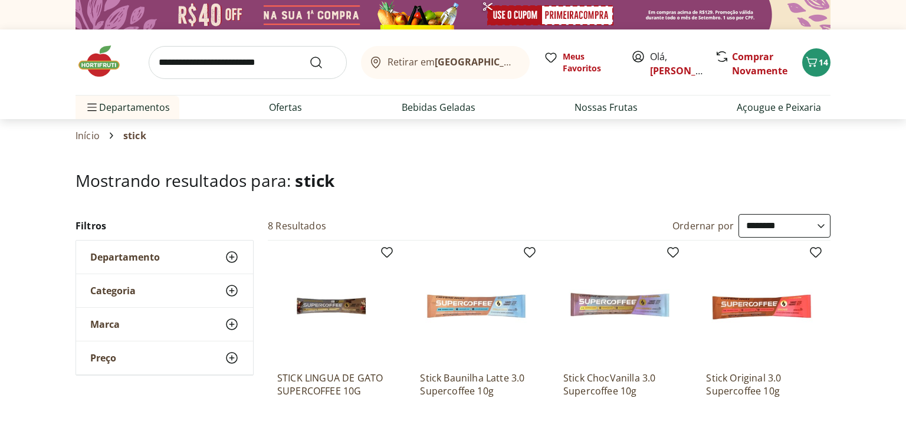
click at [235, 70] on input "search" at bounding box center [248, 62] width 198 height 33
type input "*******"
click at [309, 55] on button "Submit Search" at bounding box center [323, 62] width 28 height 14
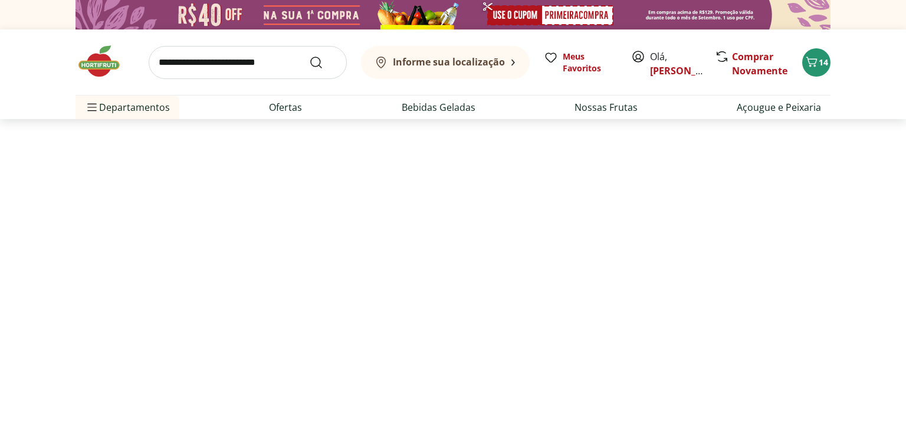
select select "**********"
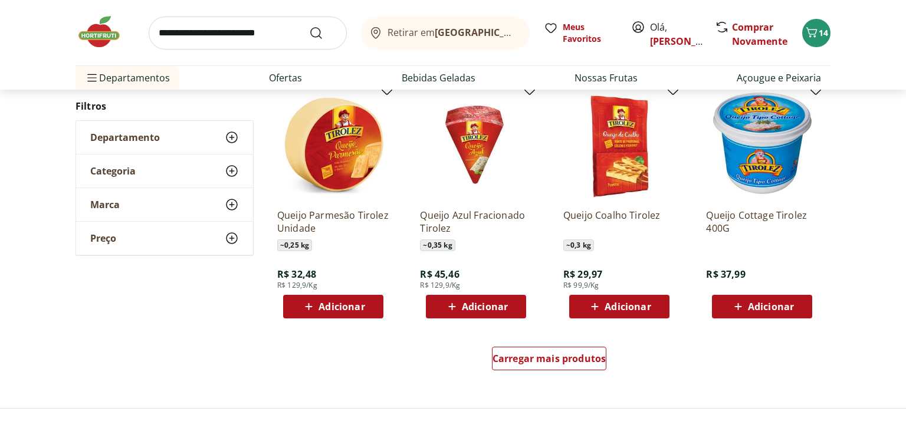
scroll to position [755, 0]
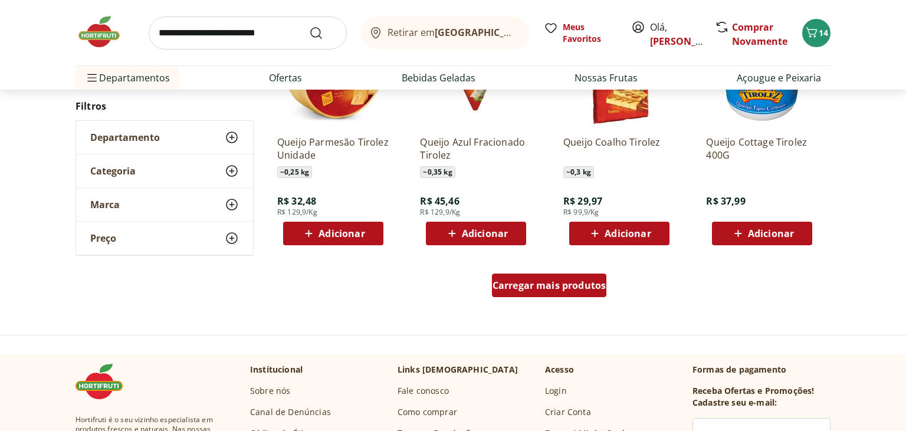
click at [556, 291] on div "Carregar mais produtos" at bounding box center [549, 286] width 115 height 24
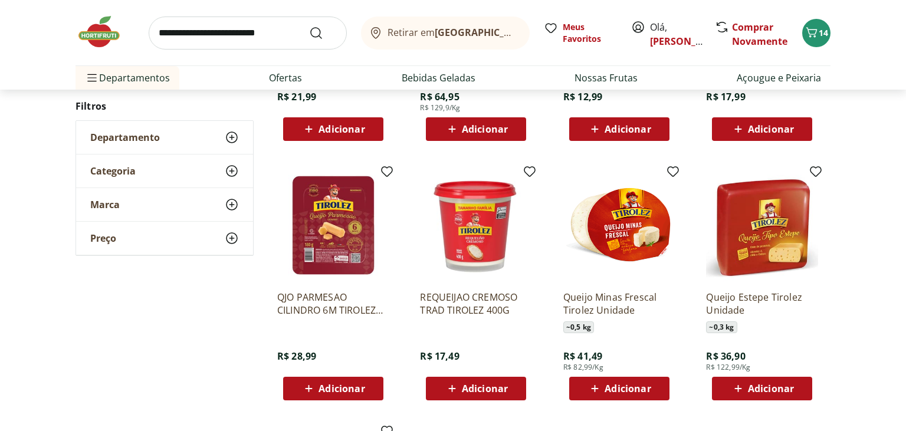
scroll to position [500, 0]
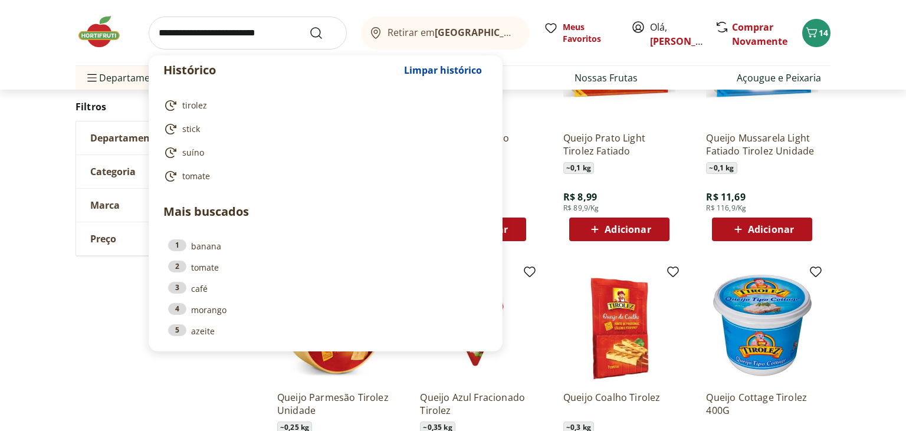
click at [277, 34] on input "search" at bounding box center [248, 33] width 198 height 33
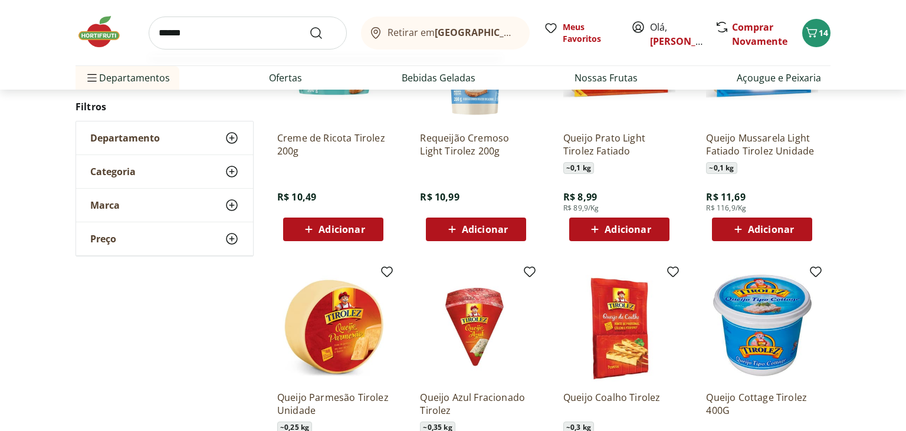
type input "******"
click at [309, 26] on button "Submit Search" at bounding box center [323, 33] width 28 height 14
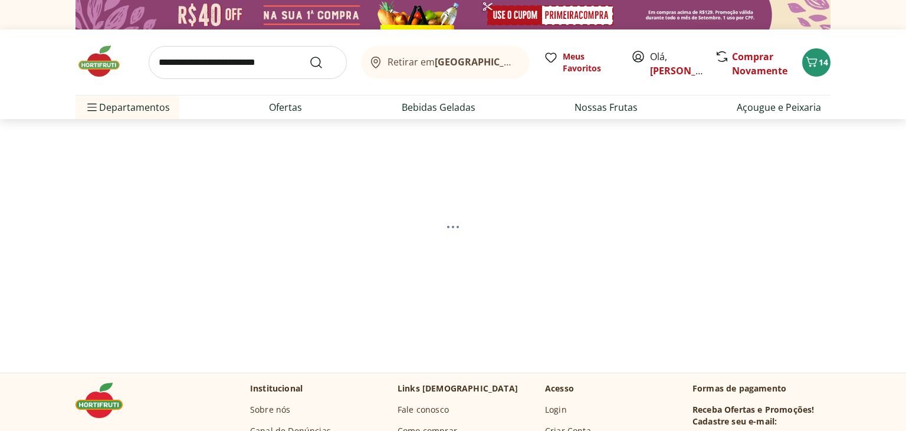
select select "**********"
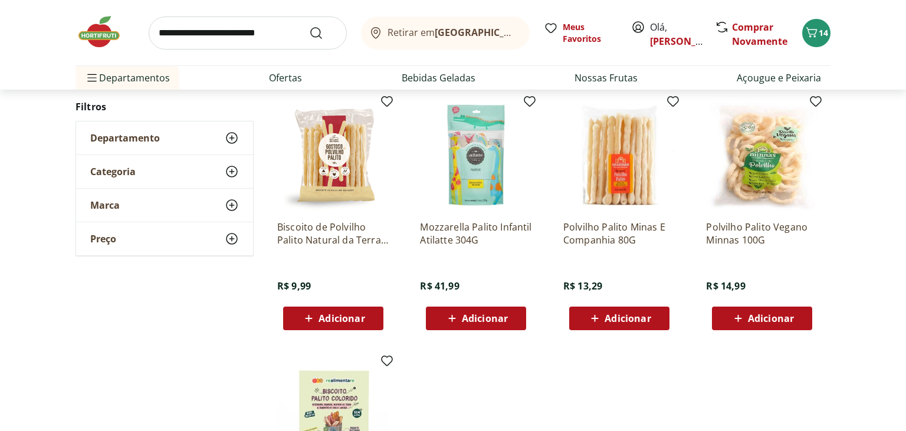
scroll to position [166, 0]
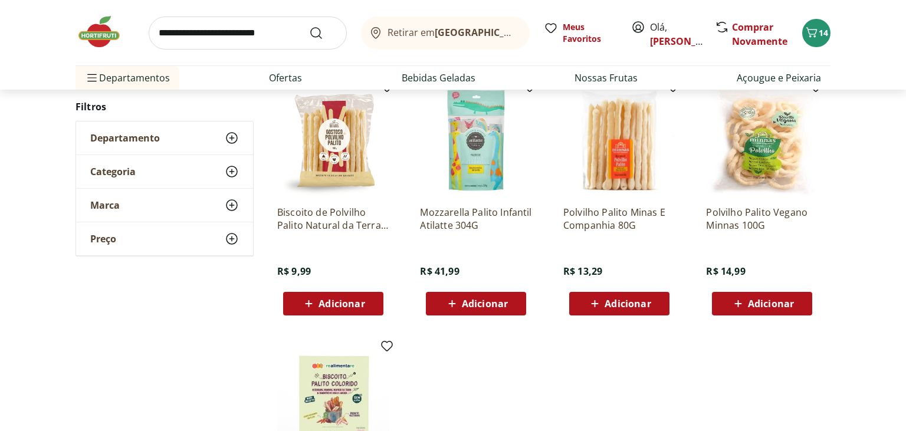
click at [493, 300] on span "Adicionar" at bounding box center [485, 303] width 46 height 9
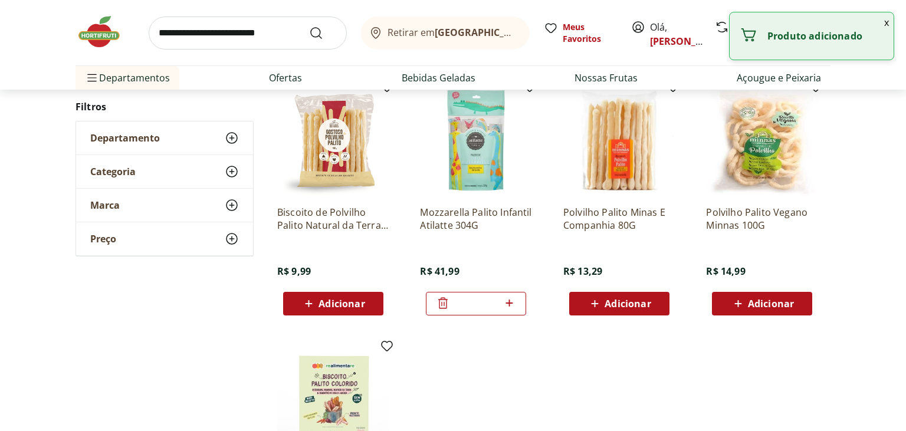
click at [479, 165] on img at bounding box center [476, 140] width 112 height 112
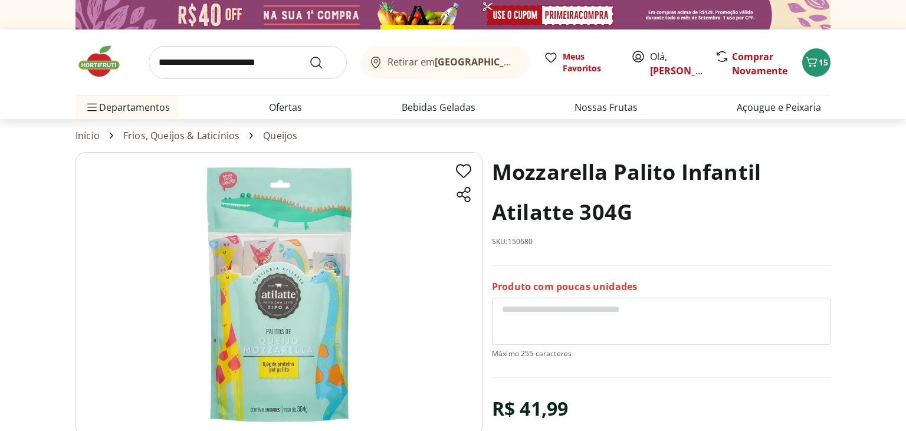
click at [857, 217] on section "Mozzarella Palito Infantil Atilatte 304G SKU: 150680 Produto com poucas unidade…" at bounding box center [453, 350] width 906 height 396
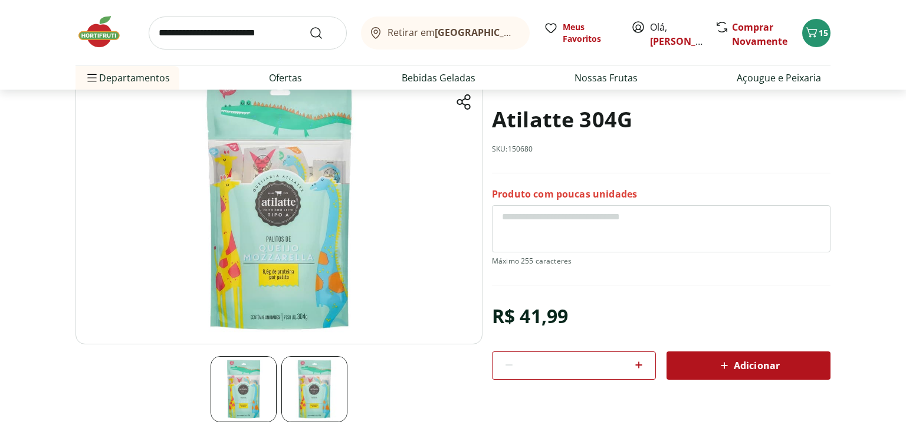
scroll to position [99, 0]
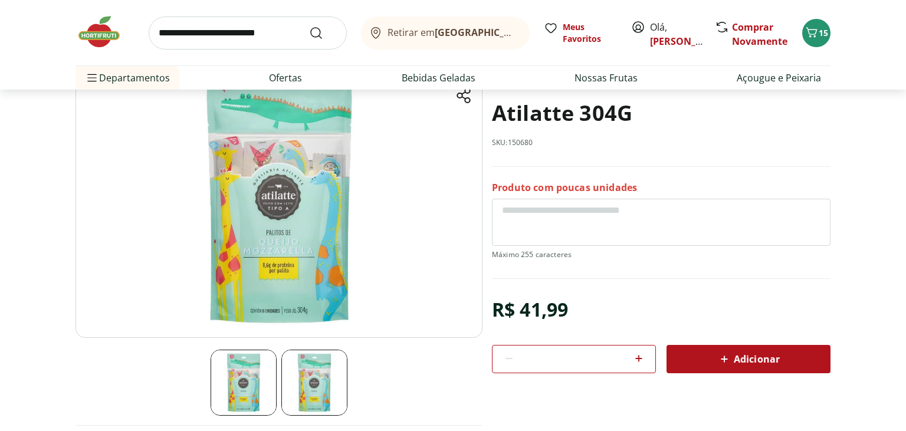
click at [752, 353] on span "Adicionar" at bounding box center [748, 359] width 63 height 14
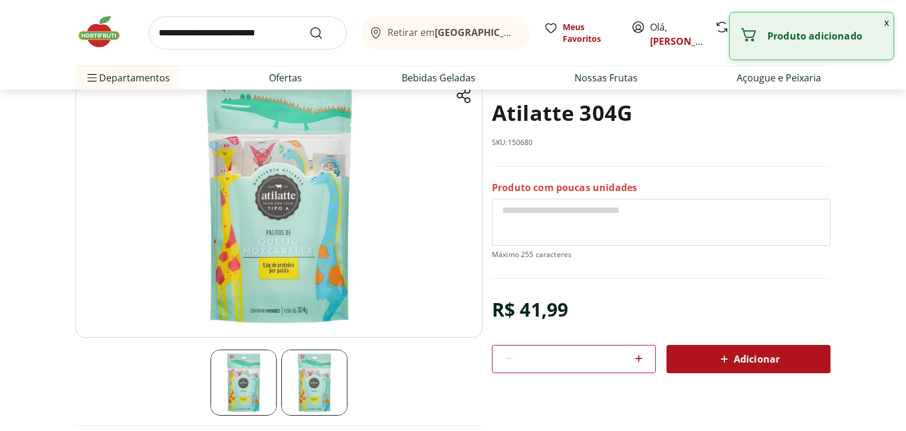
click at [864, 243] on section "Mozzarella Palito Infantil Atilatte 304G SKU: 150680 Produto com poucas unidade…" at bounding box center [453, 251] width 906 height 396
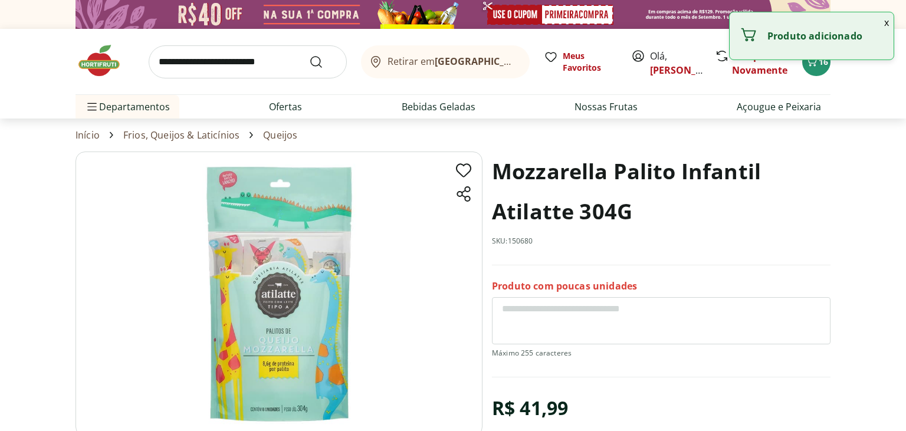
scroll to position [0, 0]
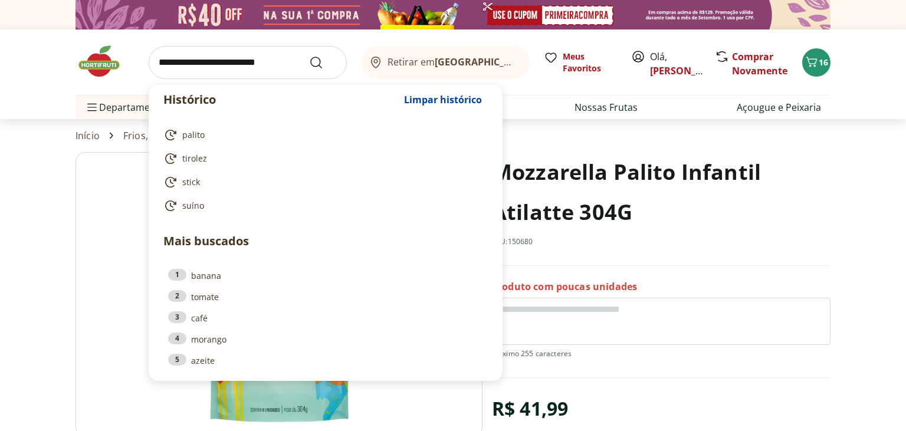
click at [232, 63] on input "search" at bounding box center [248, 62] width 198 height 33
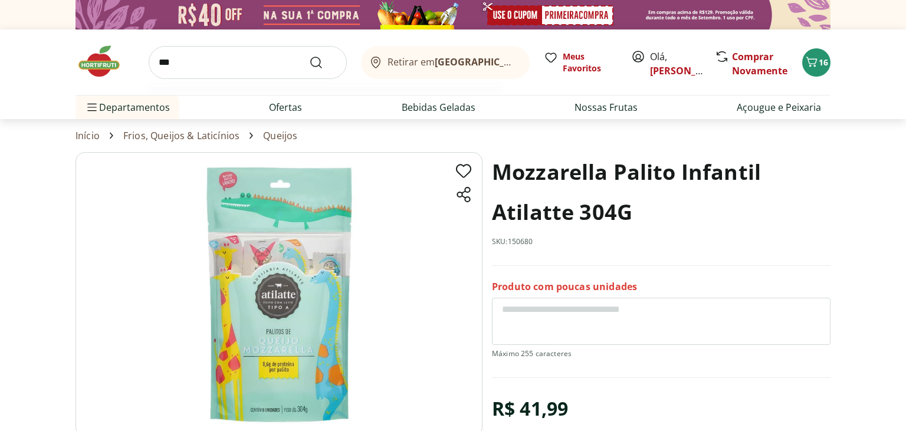
type input "****"
click button "Submit Search" at bounding box center [323, 62] width 28 height 14
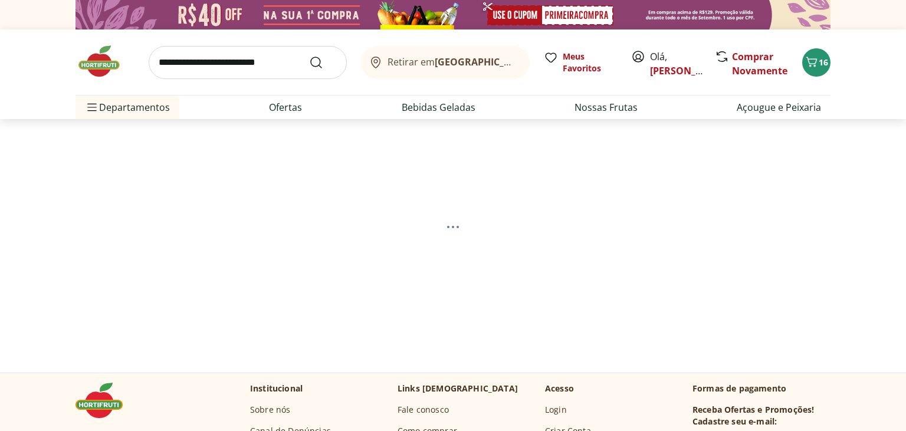
select select "**********"
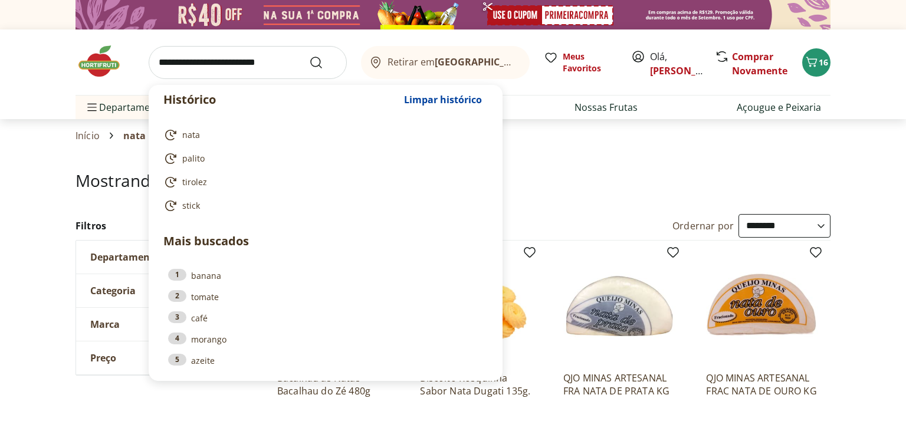
click at [209, 67] on input "search" at bounding box center [248, 62] width 198 height 33
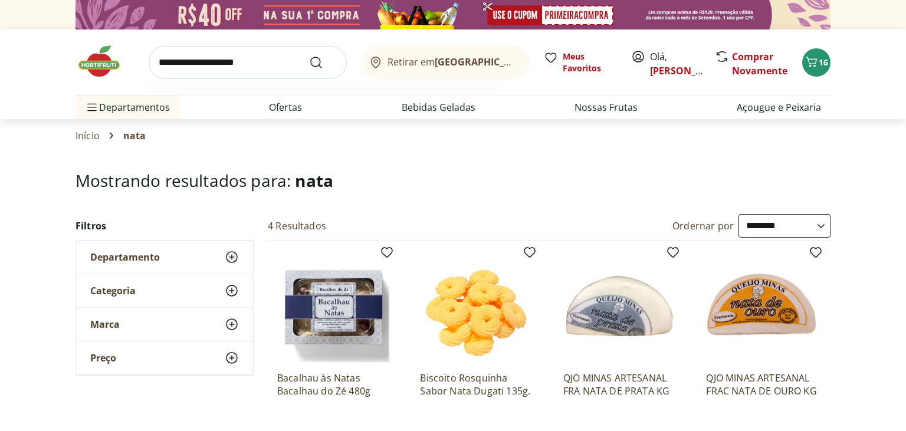
type input "**********"
click at [309, 55] on button "Submit Search" at bounding box center [323, 62] width 28 height 14
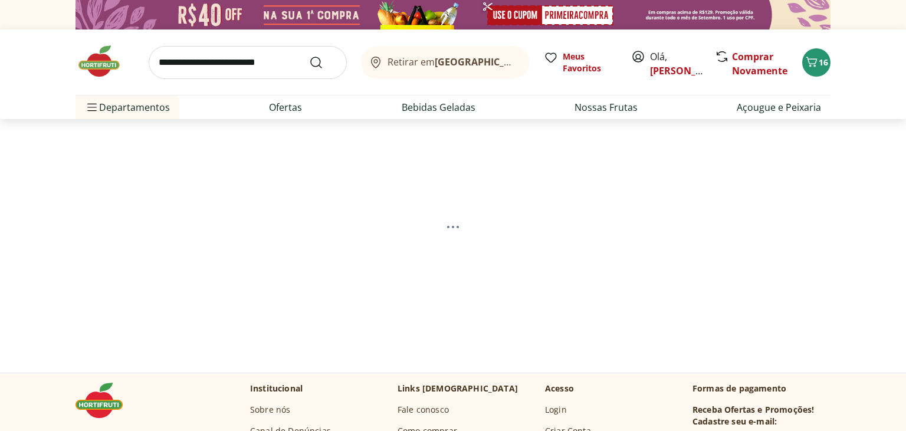
select select "**********"
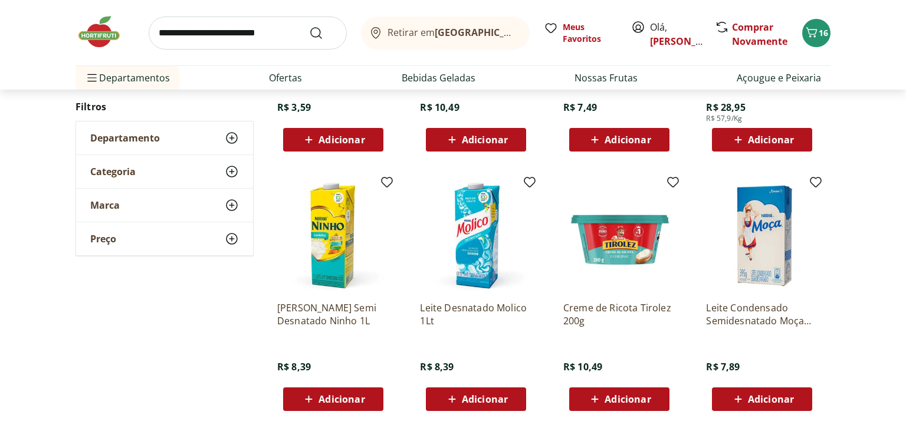
scroll to position [685, 0]
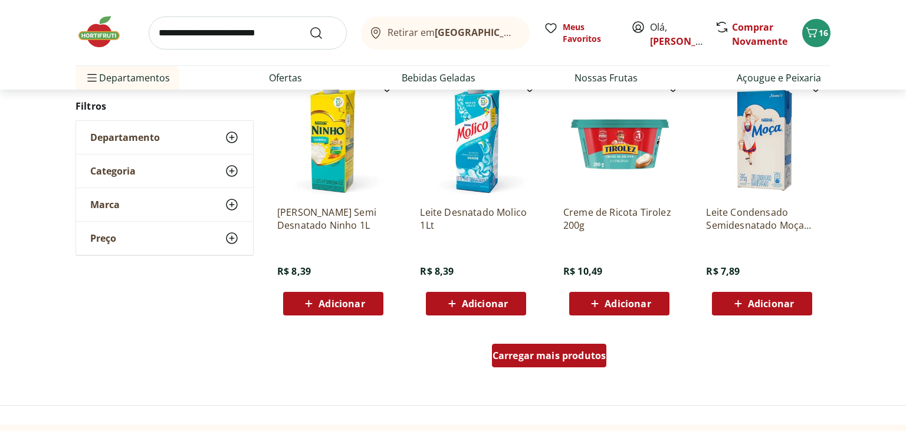
click at [548, 347] on div "Carregar mais produtos" at bounding box center [549, 356] width 115 height 24
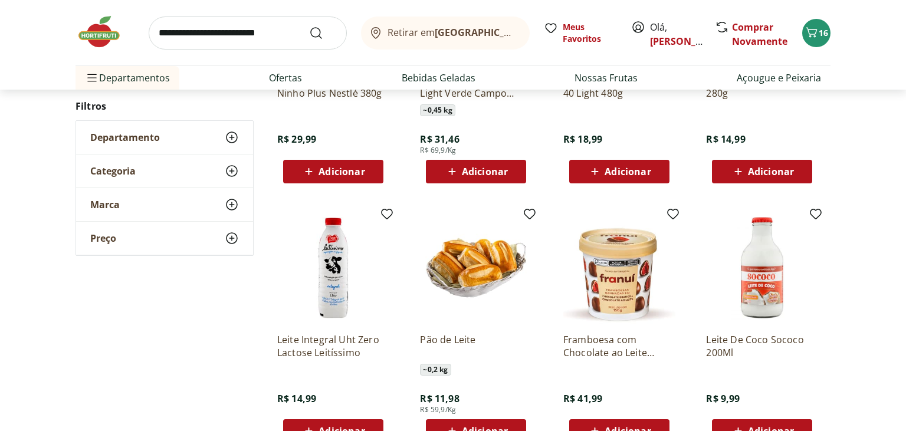
scroll to position [1648, 0]
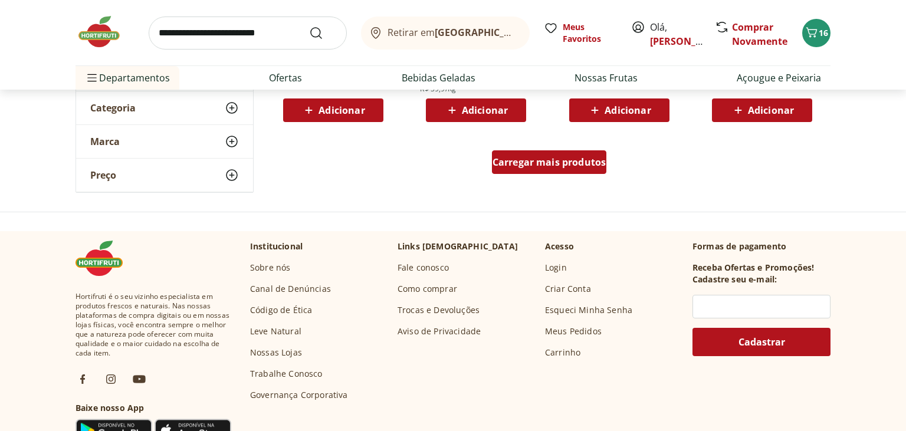
click at [552, 162] on span "Carregar mais produtos" at bounding box center [550, 162] width 114 height 9
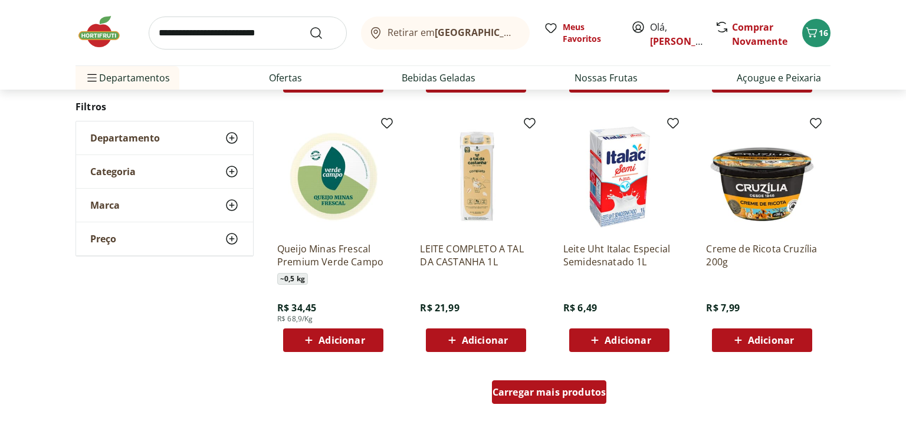
scroll to position [2290, 0]
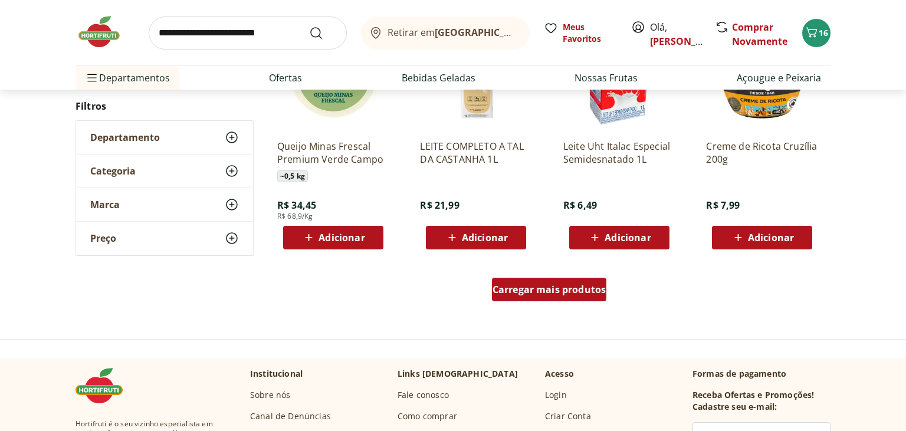
click at [542, 293] on span "Carregar mais produtos" at bounding box center [550, 289] width 114 height 9
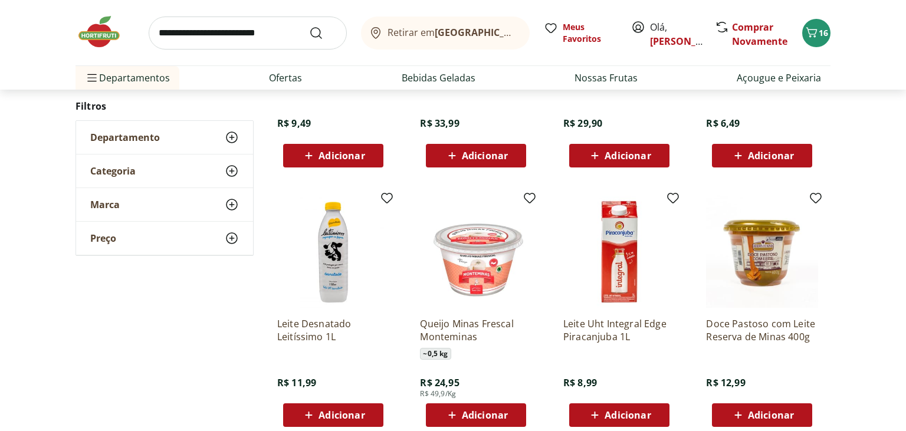
scroll to position [2932, 0]
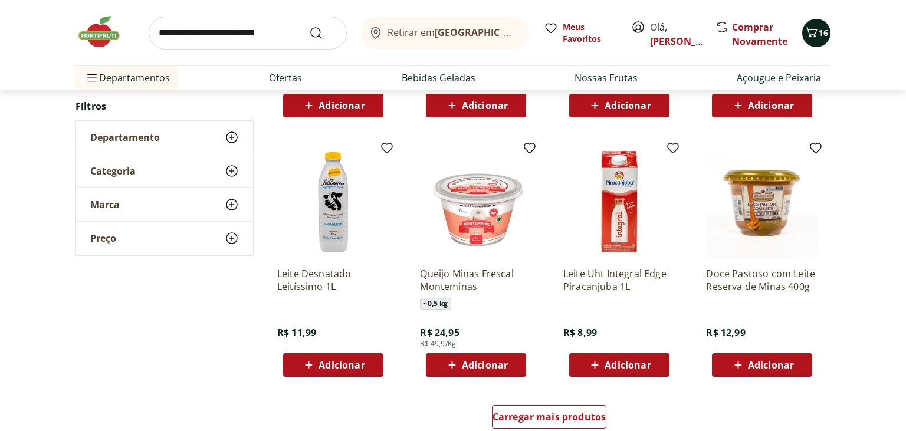
click at [813, 34] on icon "Carrinho" at bounding box center [812, 32] width 14 height 14
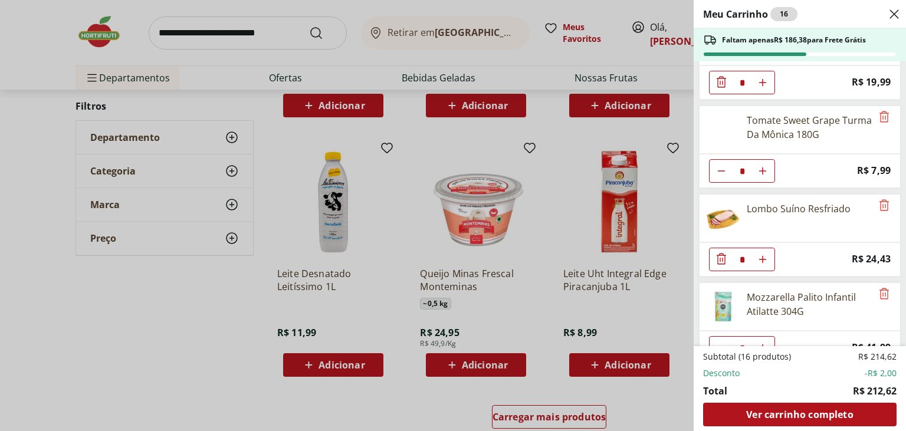
scroll to position [685, 0]
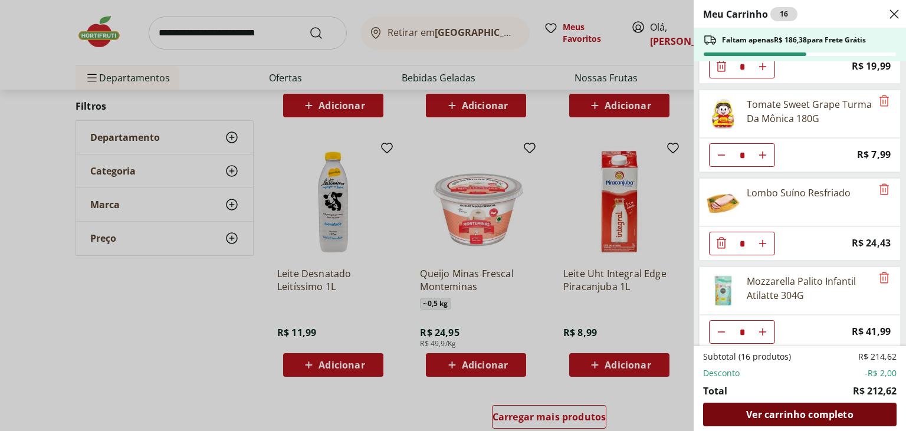
click at [788, 411] on span "Ver carrinho completo" at bounding box center [799, 414] width 107 height 9
